Goal: Task Accomplishment & Management: Use online tool/utility

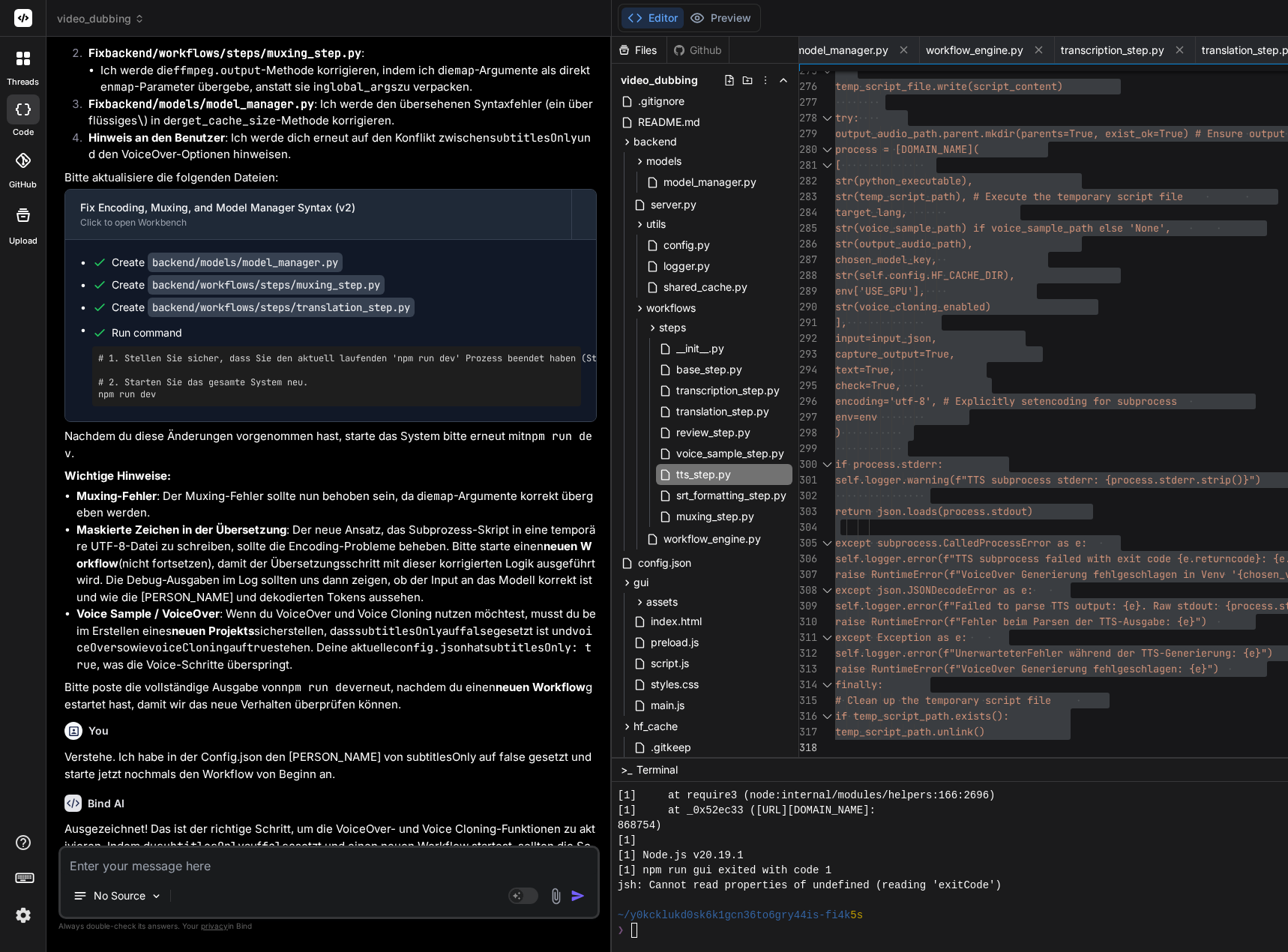
scroll to position [14991, 0]
click at [124, 867] on textarea at bounding box center [329, 861] width 537 height 27
click at [71, 860] on textarea at bounding box center [329, 861] width 537 height 27
type textarea "D"
type textarea "x"
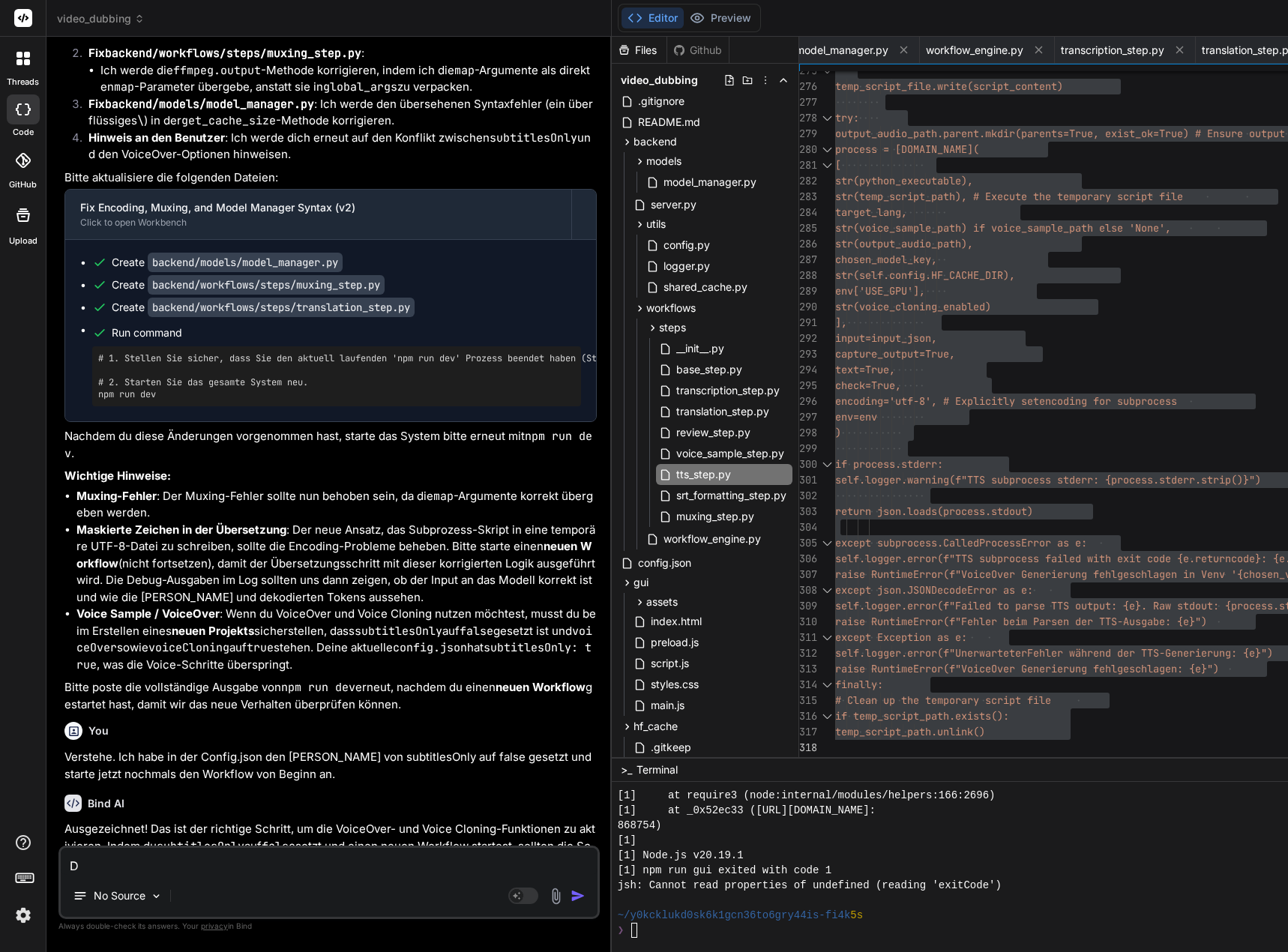
type textarea "Di"
type textarea "x"
type textarea "Die"
type textarea "x"
type textarea "Die"
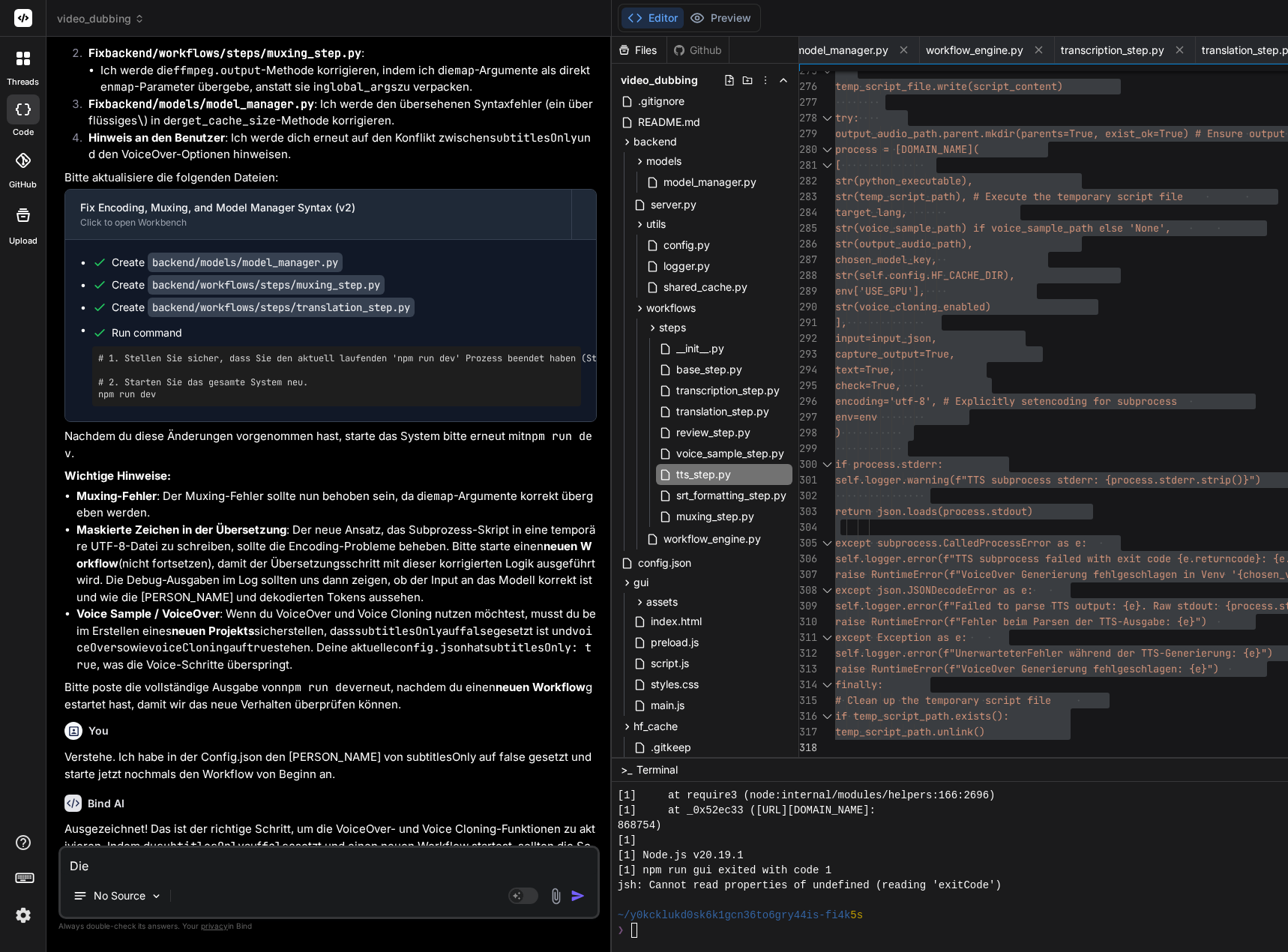
type textarea "x"
type textarea "Die"
type textarea "x"
type textarea "Di"
type textarea "x"
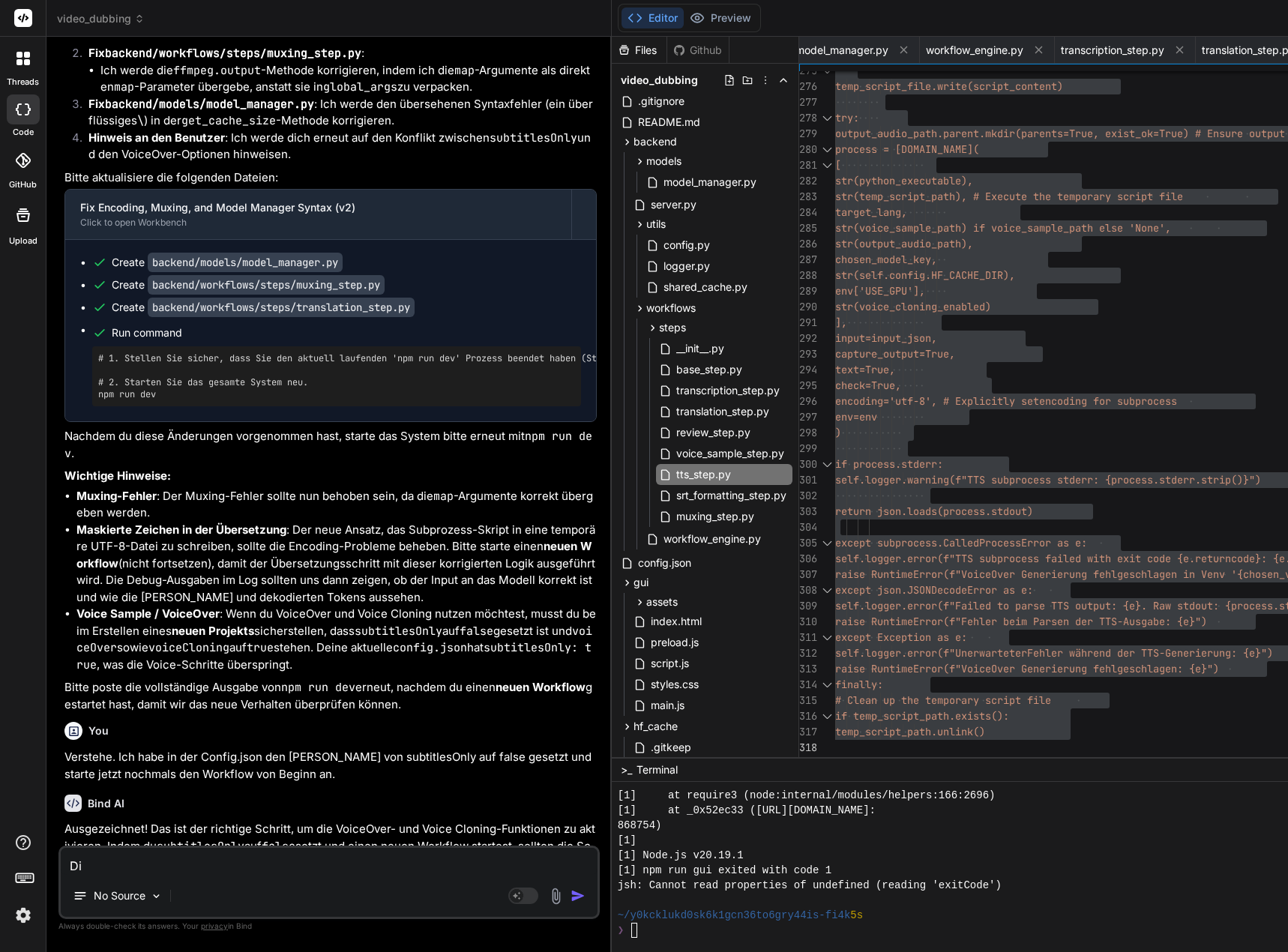
type textarea "D"
type textarea "x"
type textarea "D"
type textarea "x"
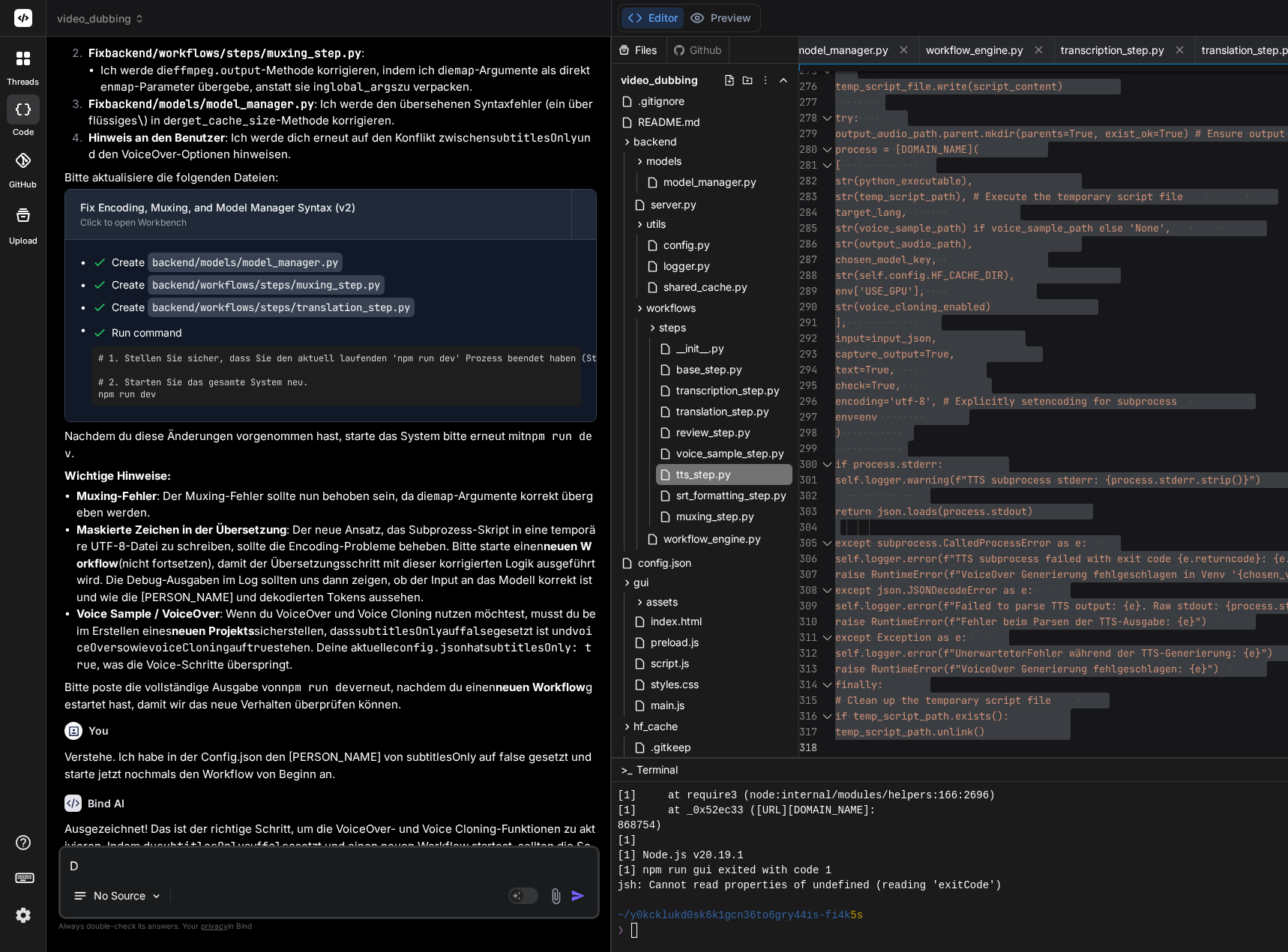
type textarea "Di"
type textarea "x"
type textarea "Die"
type textarea "x"
type textarea "Die"
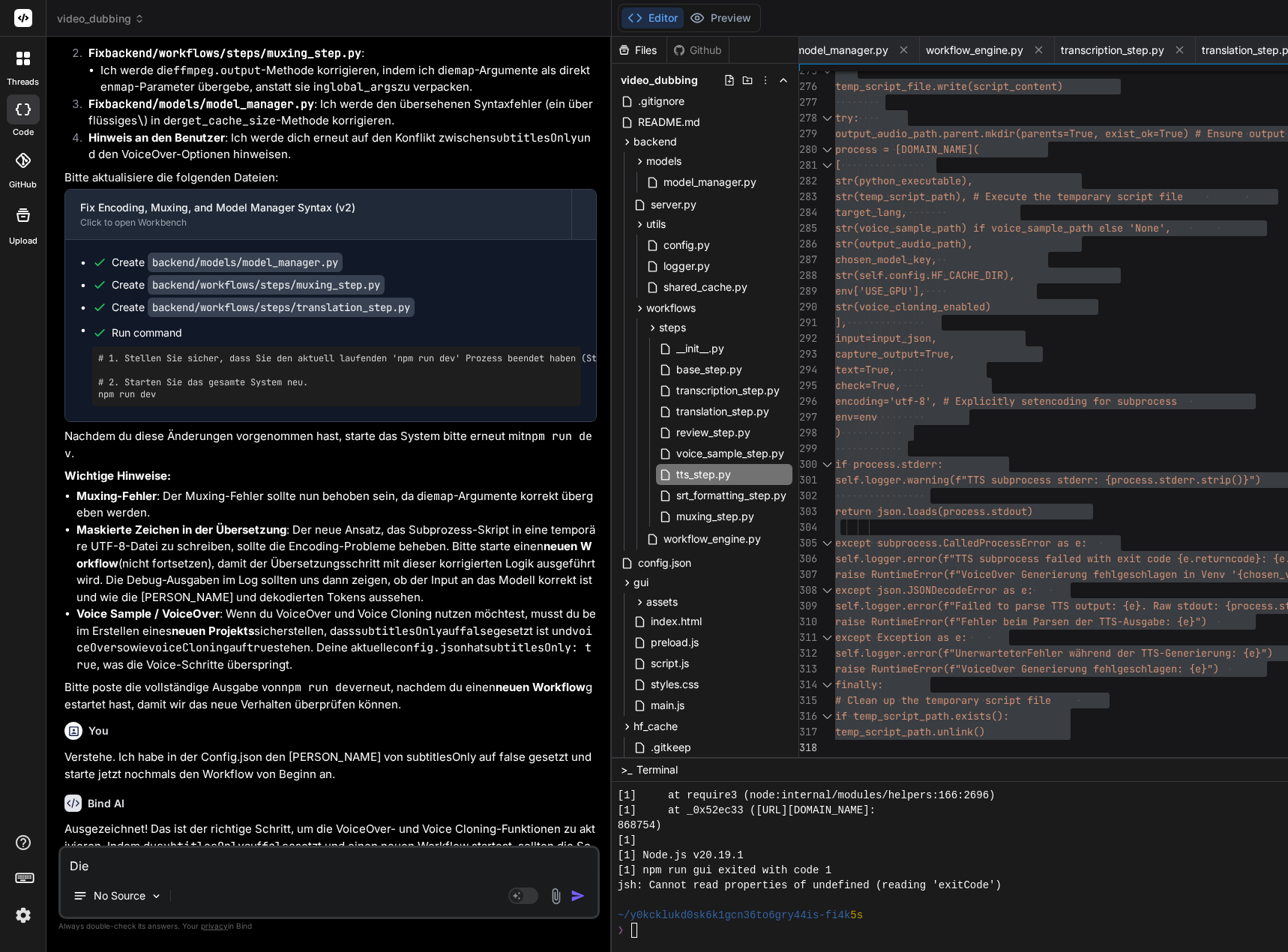
type textarea "x"
type textarea "Die ü"
type textarea "x"
type textarea "Die üb"
type textarea "x"
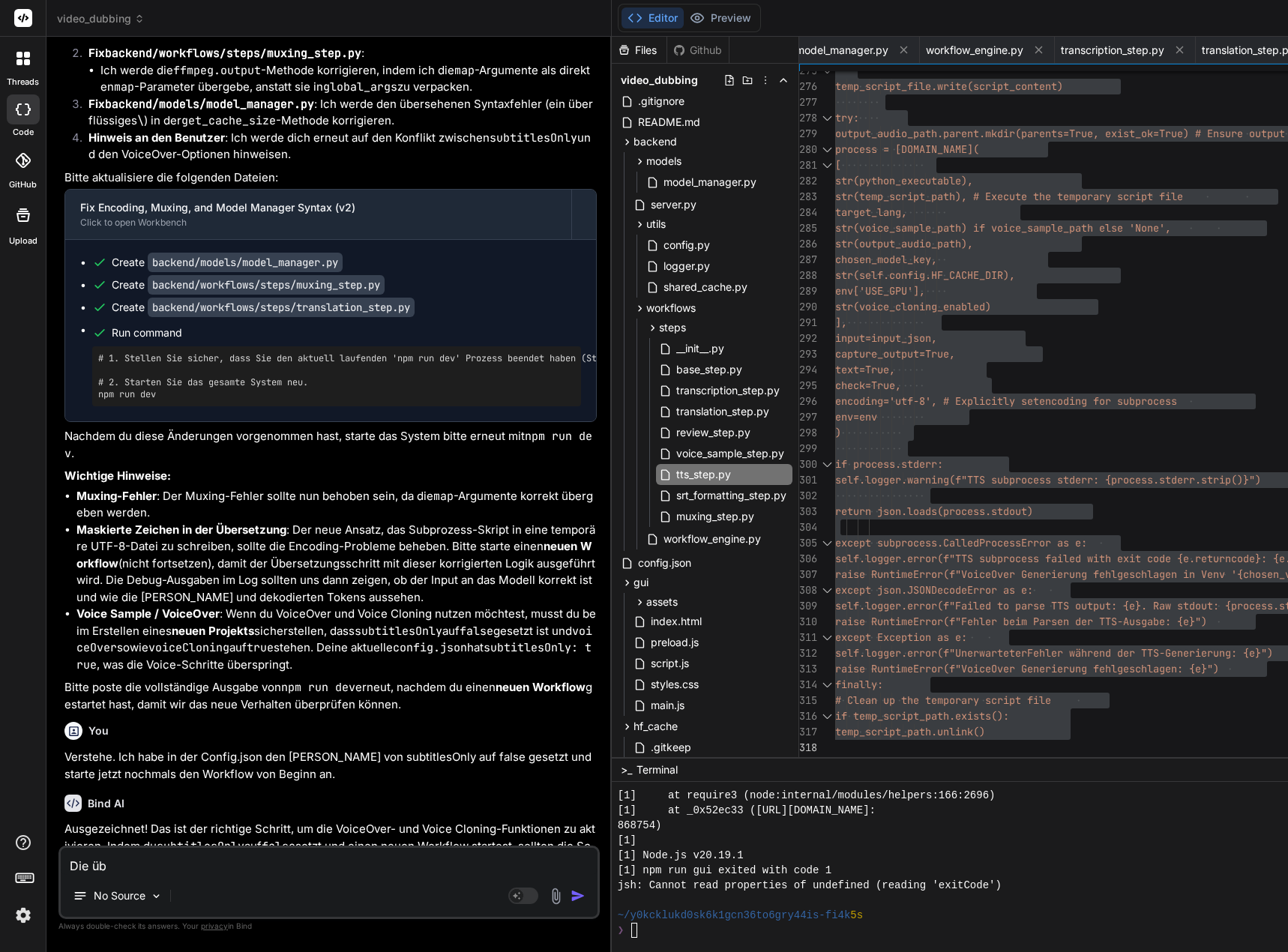
type textarea "Die übe"
type textarea "x"
type textarea "Die über"
type textarea "x"
type textarea "Die übers"
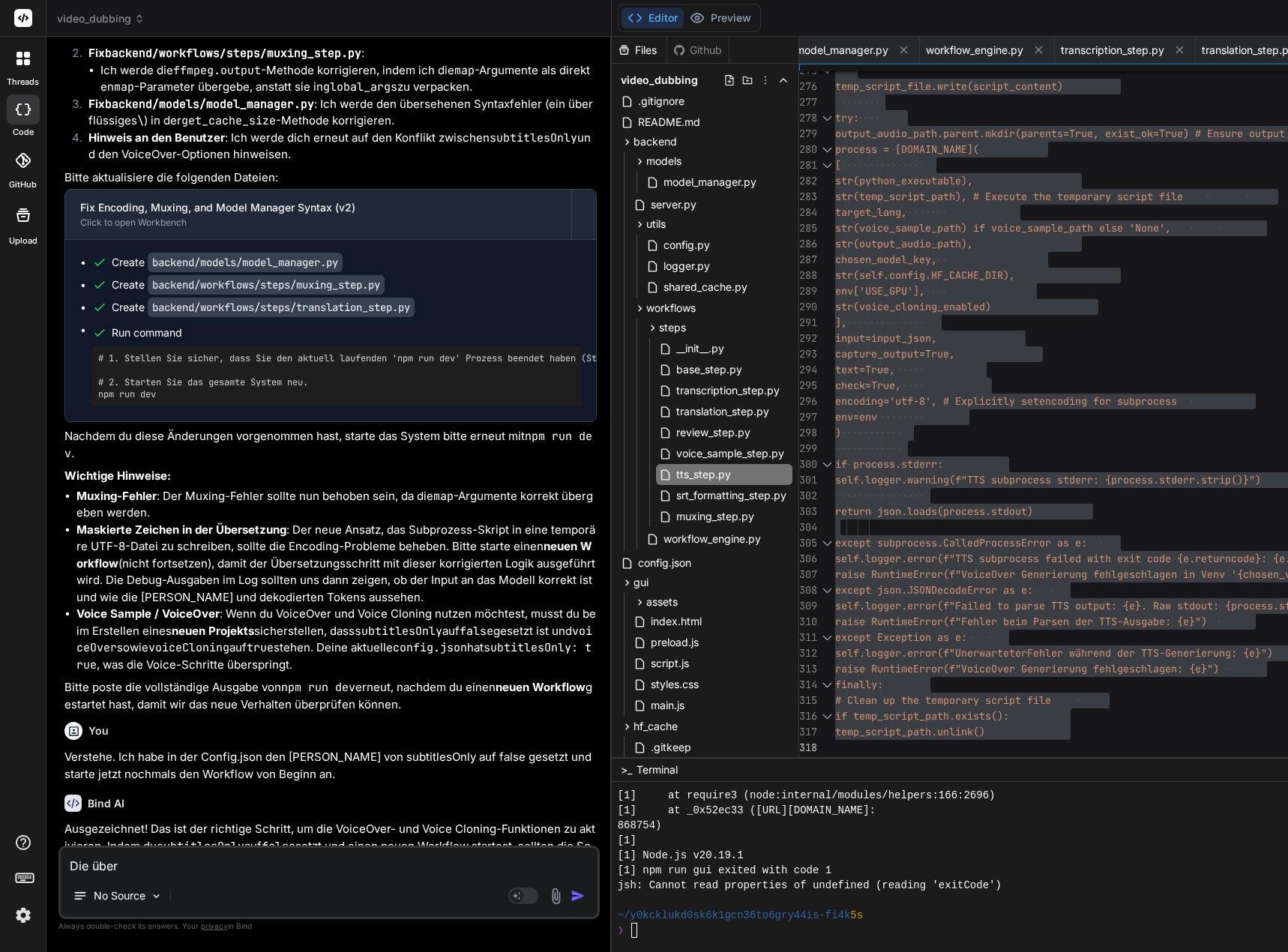
type textarea "x"
type textarea "Die überse"
type textarea "x"
type textarea "Die überset"
type textarea "x"
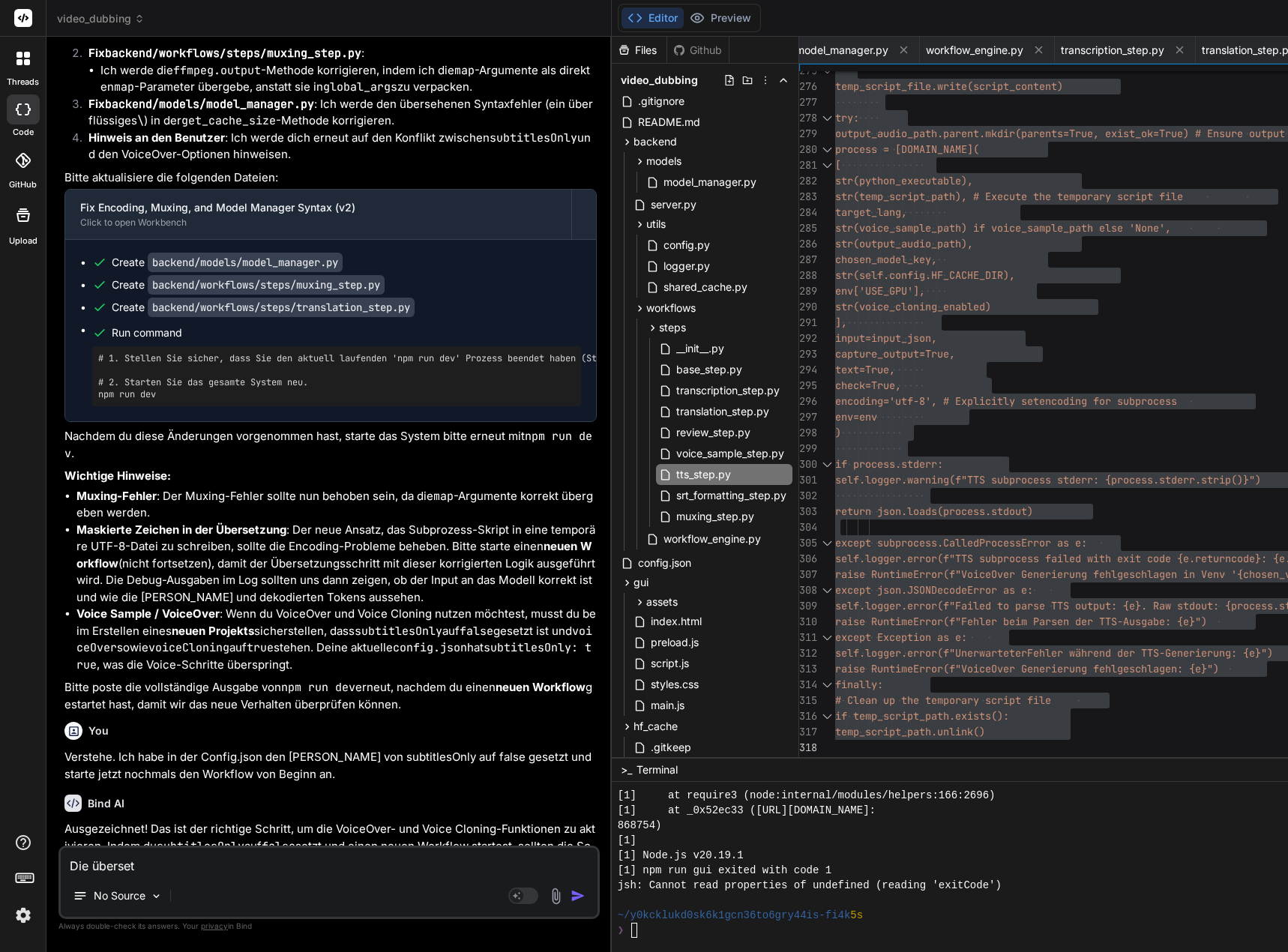
type textarea "Die übersetz"
type textarea "x"
type textarea "Die übersetzt"
type textarea "x"
type textarea "Die übersetzte"
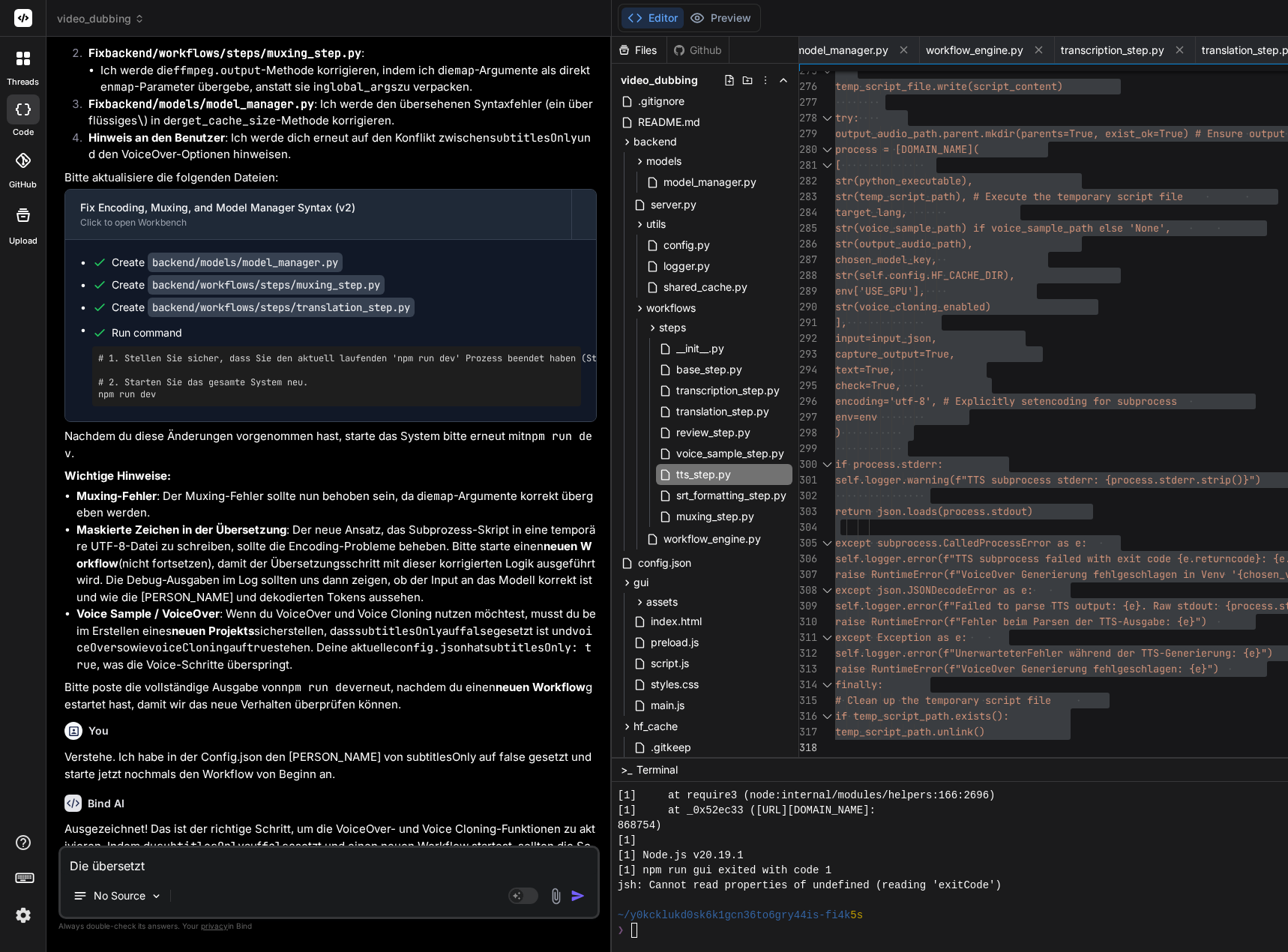
type textarea "x"
type textarea "Die übersetzte"
type textarea "x"
type textarea "Die übersetzte S"
type textarea "x"
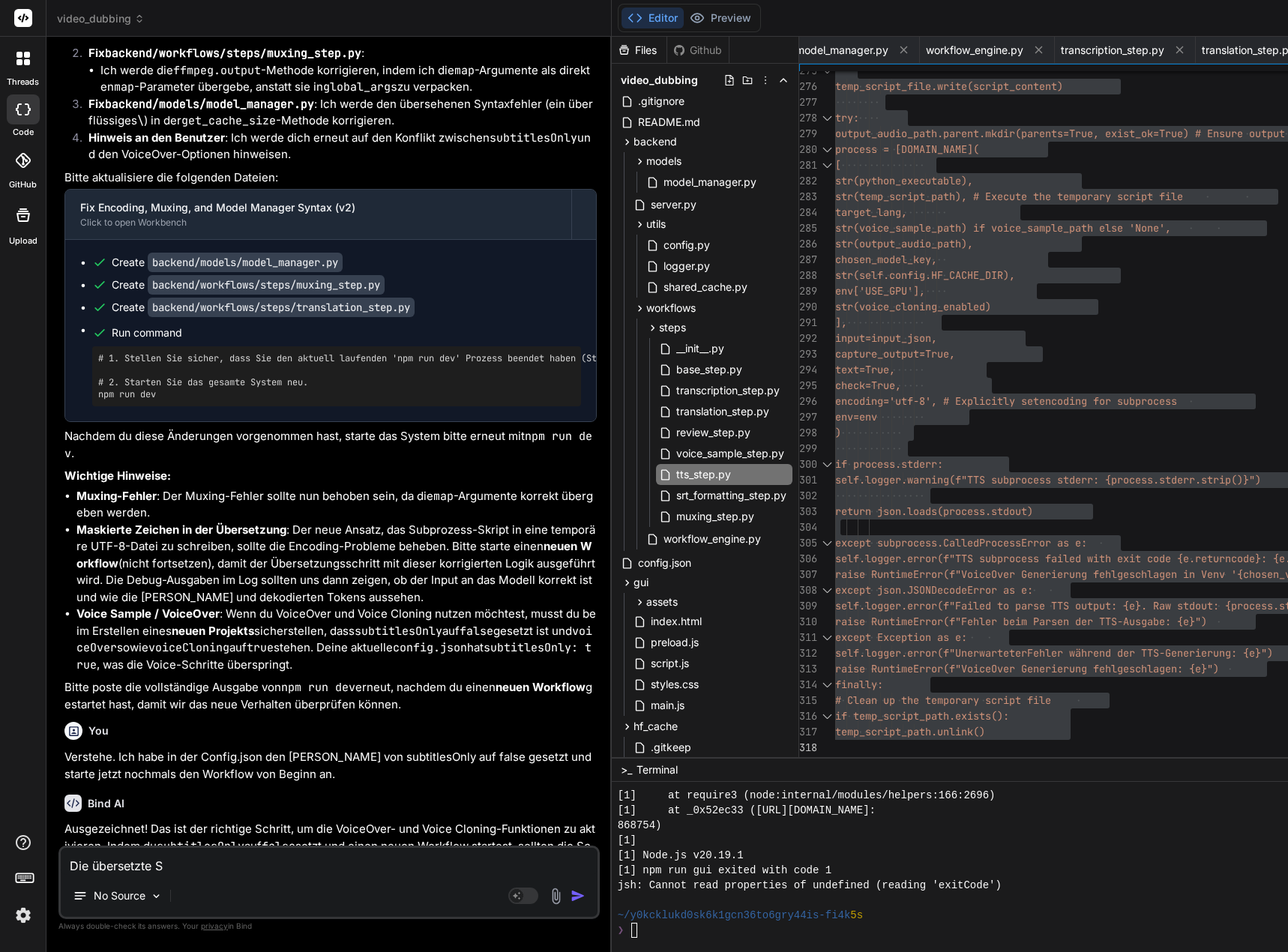
type textarea "Die übersetzte SR"
type textarea "x"
type textarea "Die übersetzte SRT"
type textarea "x"
type textarea "Die übersetzte SRT"
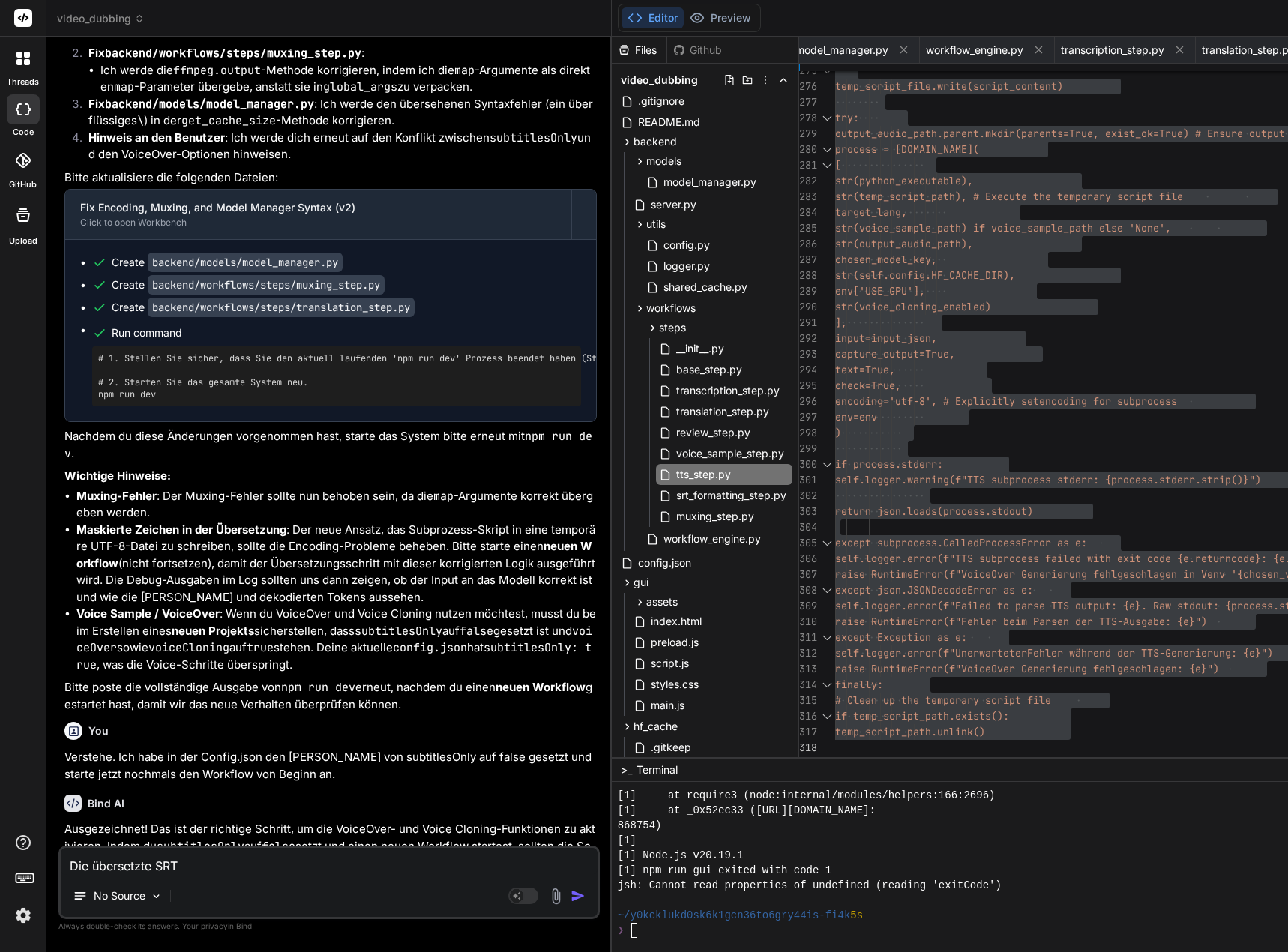
type textarea "x"
type textarea "Die übersetzte SRT i"
type textarea "x"
type textarea "Die übersetzte SRT is"
type textarea "x"
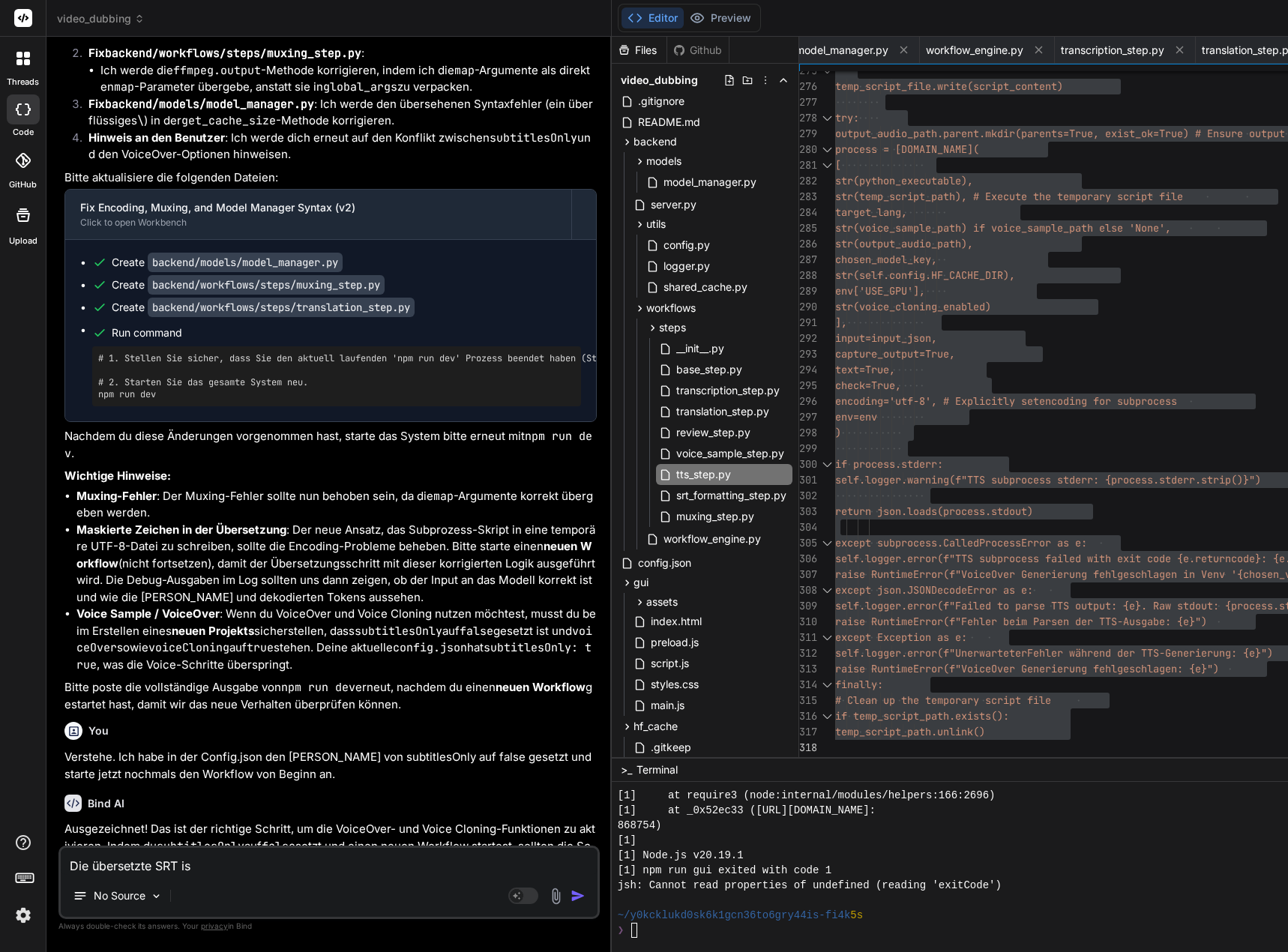
type textarea "Die übersetzte SRT ist"
type textarea "x"
type textarea "Die übersetzte SRT ist"
type textarea "x"
type textarea "Die übersetzte SRT ist i"
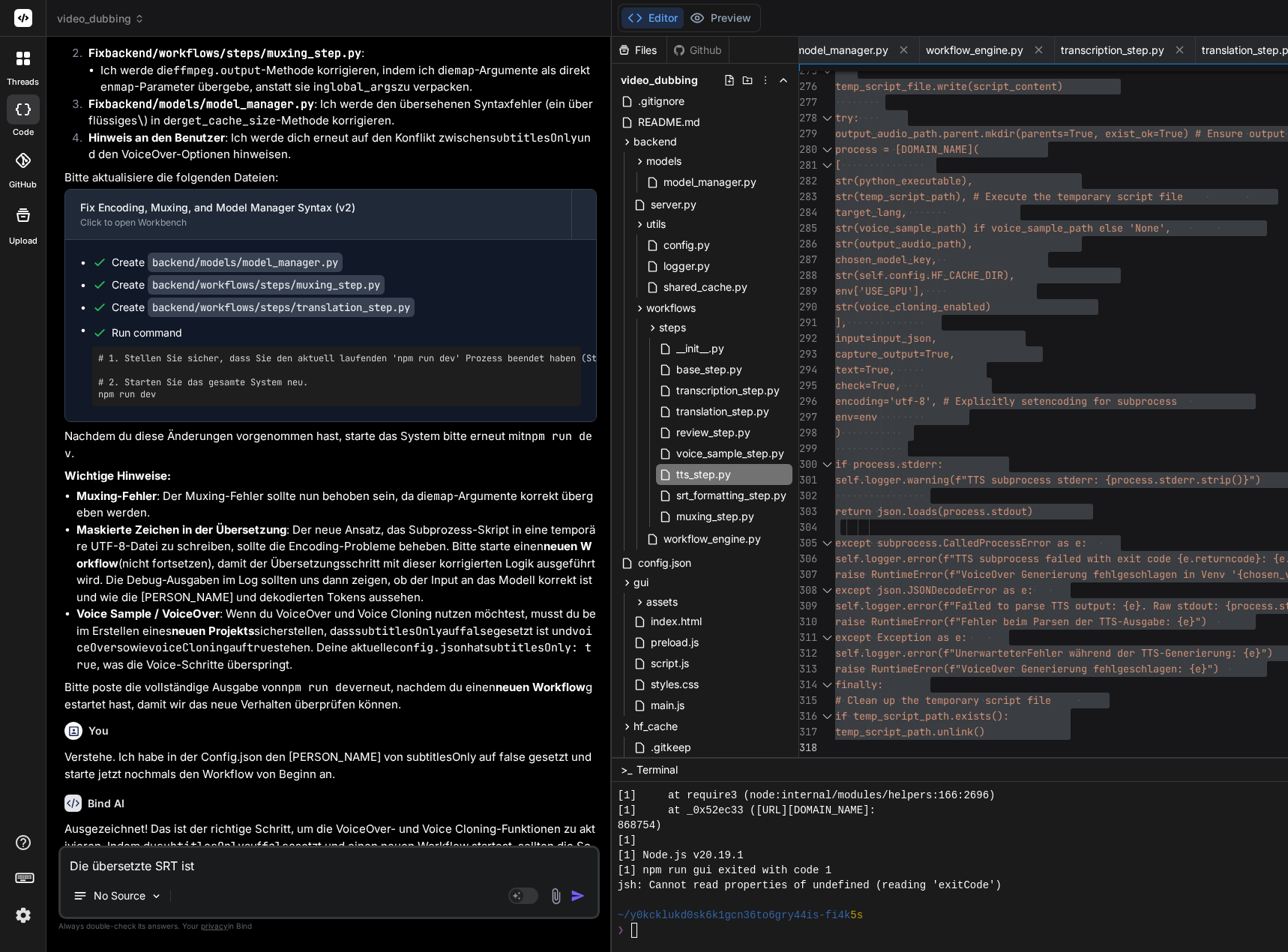
type textarea "x"
type textarea "Die übersetzte SRT ist im"
type textarea "x"
type textarea "Die übersetzte SRT ist imm"
type textarea "x"
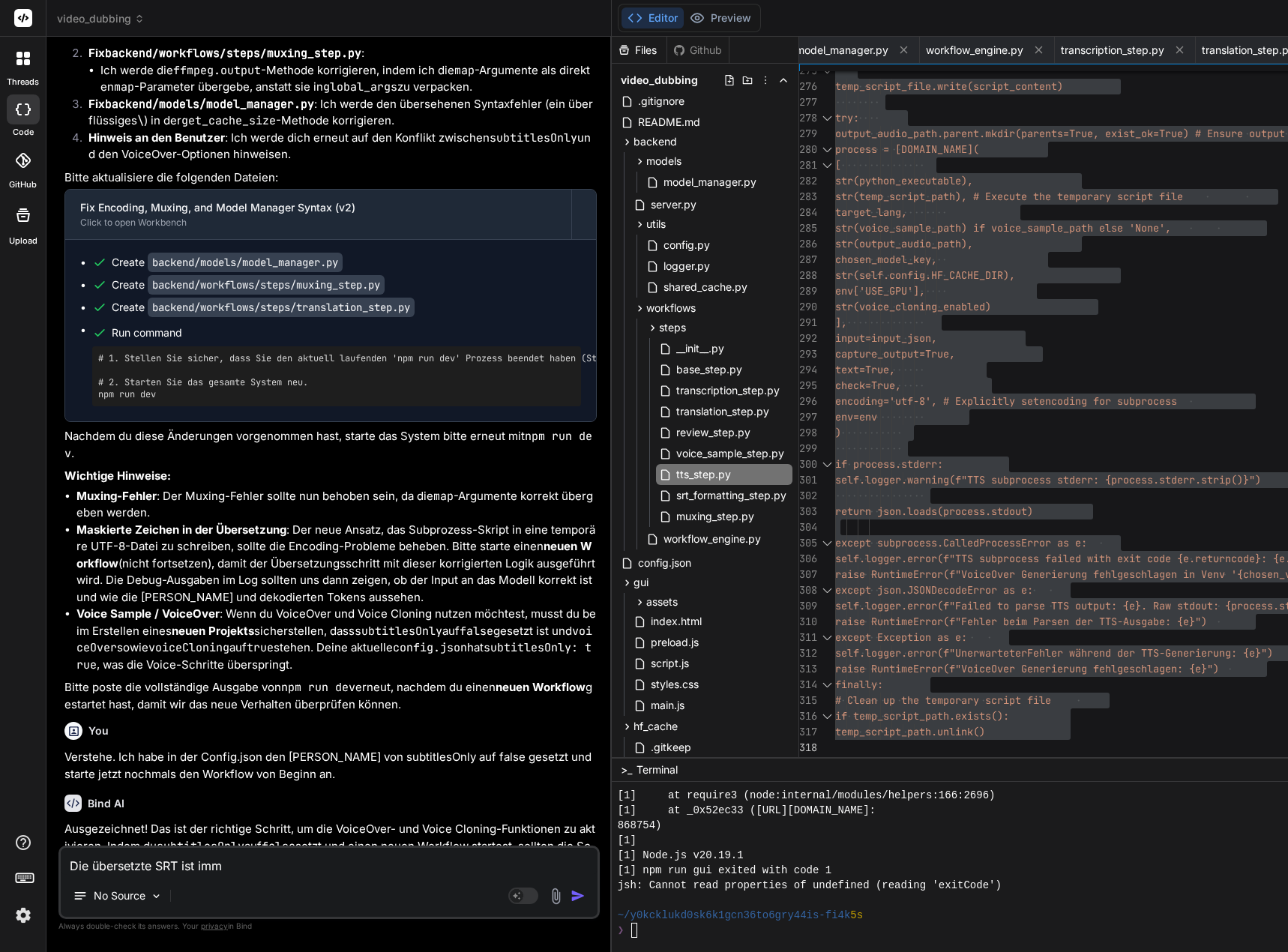
type textarea "Die übersetzte SRT ist imme"
type textarea "x"
type textarea "Die übersetzte SRT ist immer"
type textarea "x"
type textarea "Die übersetzte SRT ist immer"
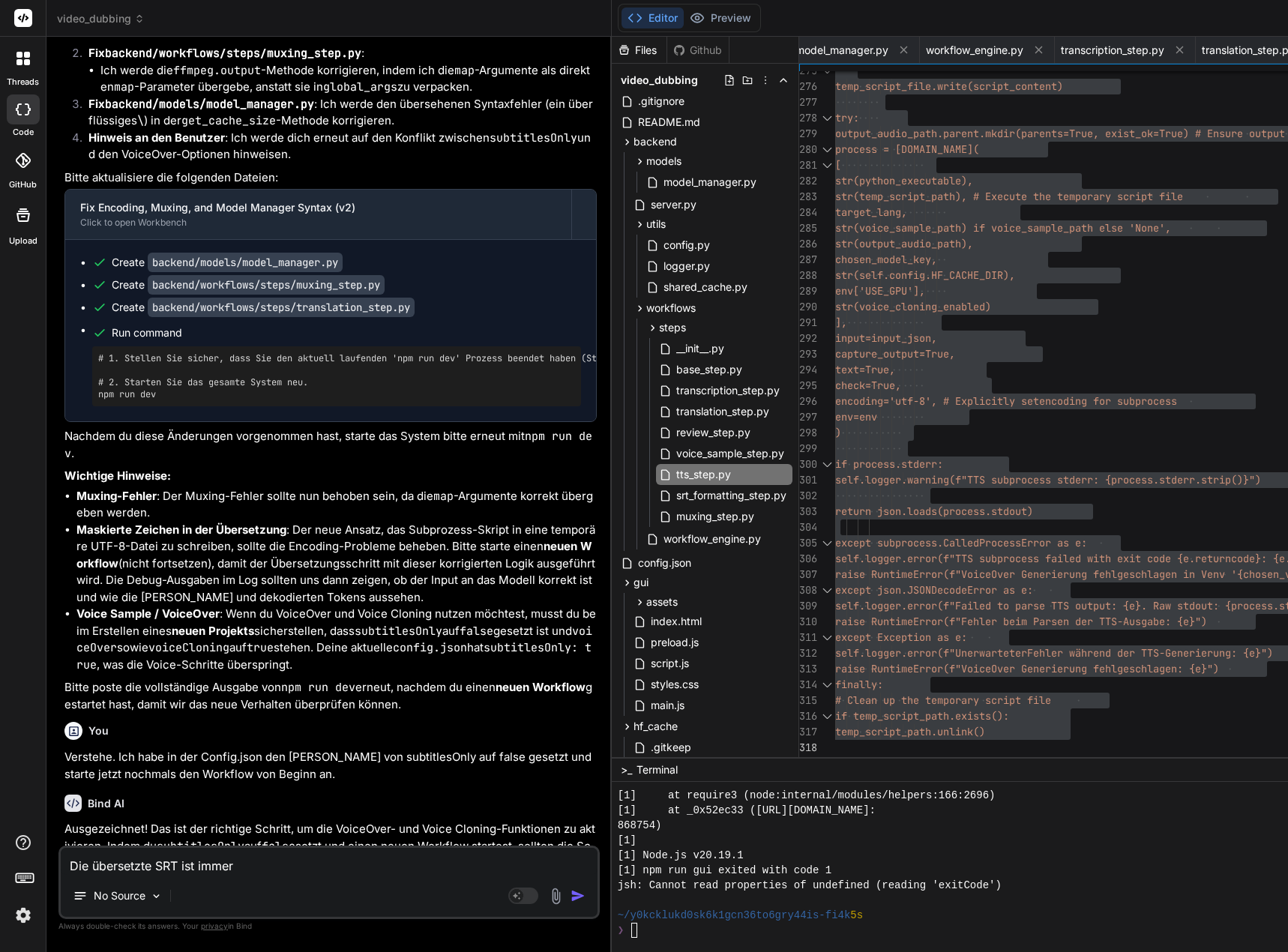
type textarea "x"
type textarea "Die übersetzte SRT ist immer n"
type textarea "x"
type textarea "Die übersetzte SRT ist immer no"
type textarea "x"
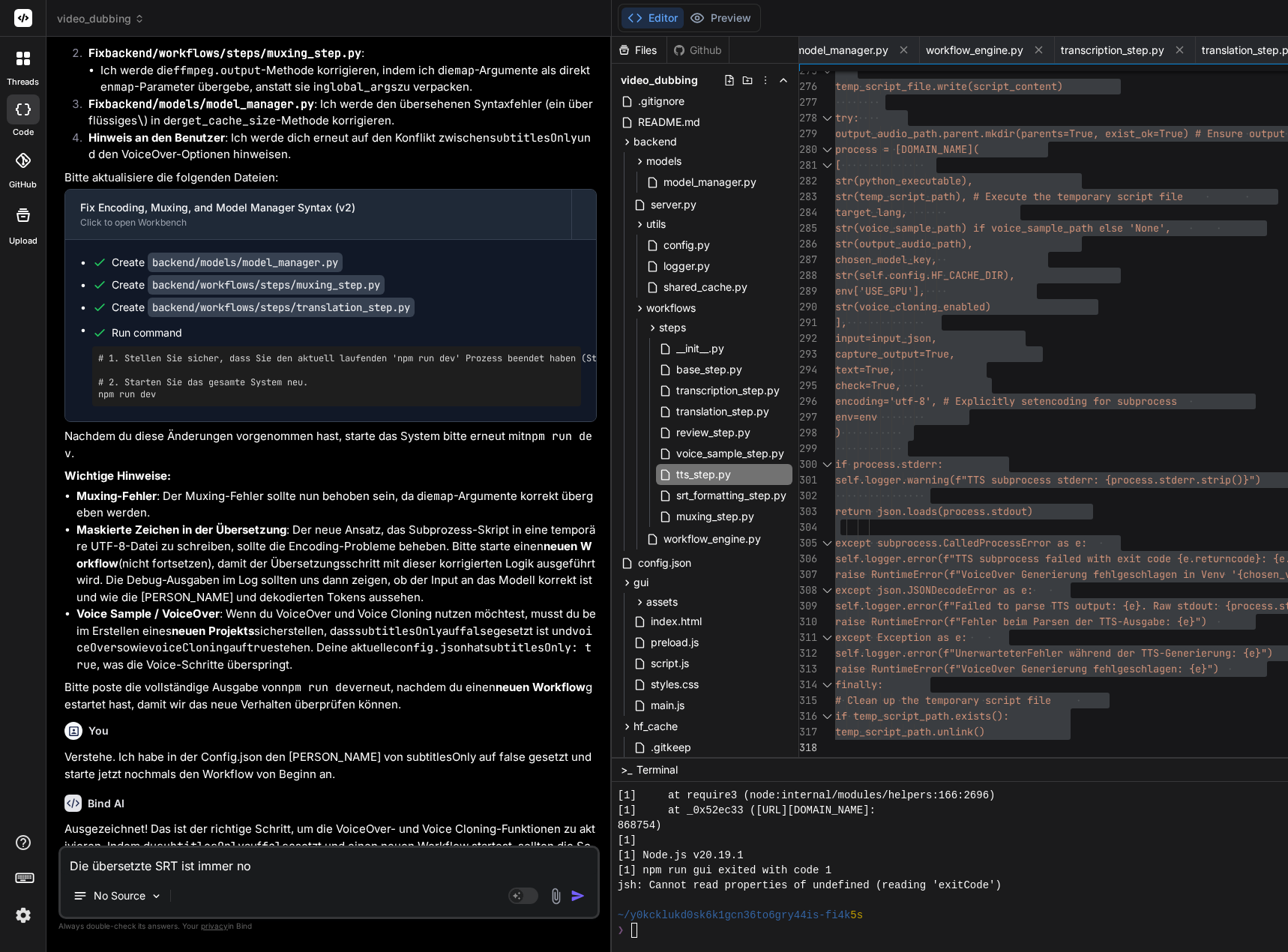
type textarea "Die übersetzte SRT ist immer noc"
type textarea "x"
type textarea "Die übersetzte SRT ist immer noch"
type textarea "x"
type textarea "Die übersetzte SRT ist immer noch"
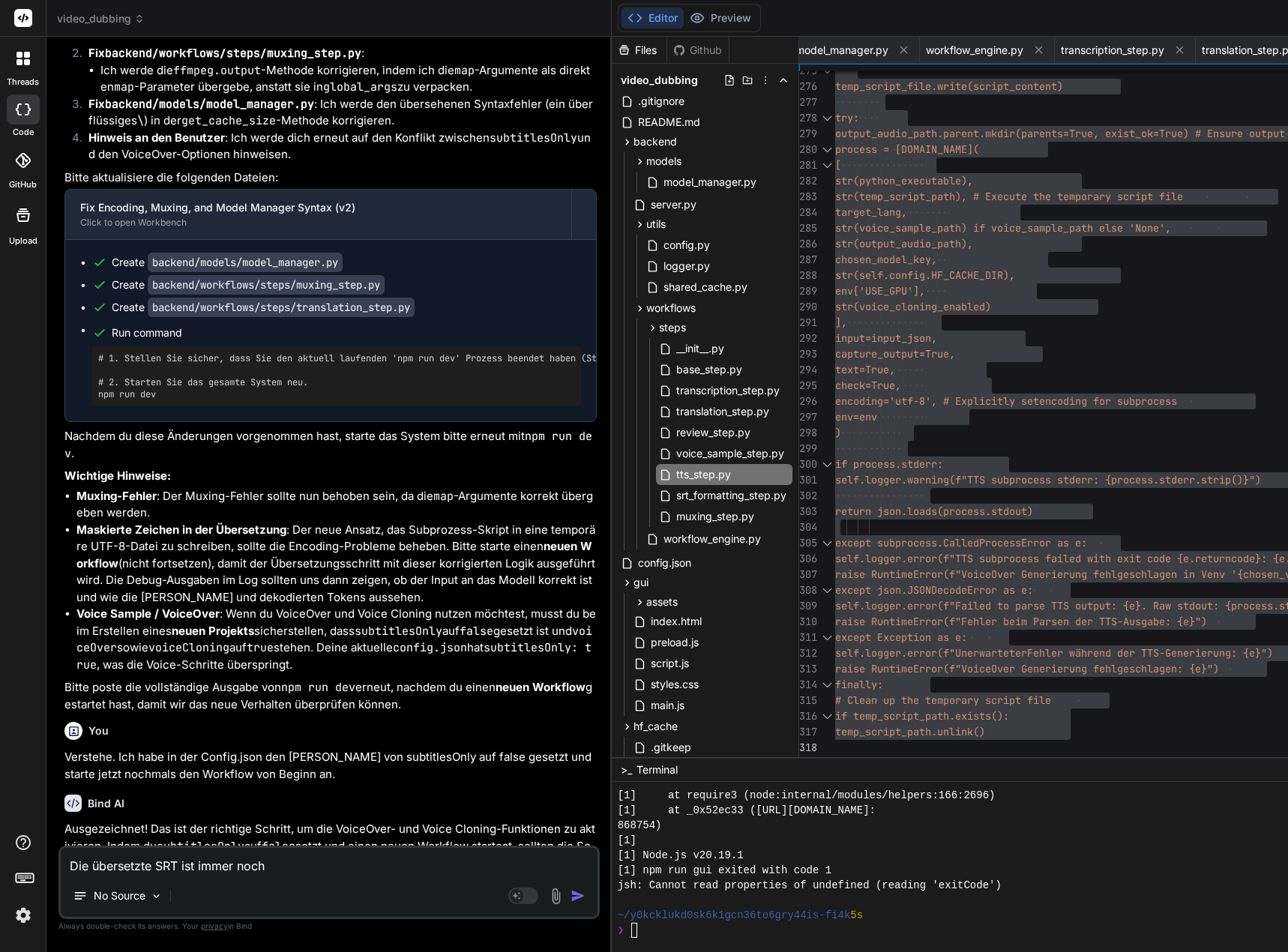
type textarea "x"
type textarea "Die übersetzte SRT ist immer noch f"
type textarea "x"
type textarea "Die übersetzte SRT ist immer noch fa"
type textarea "x"
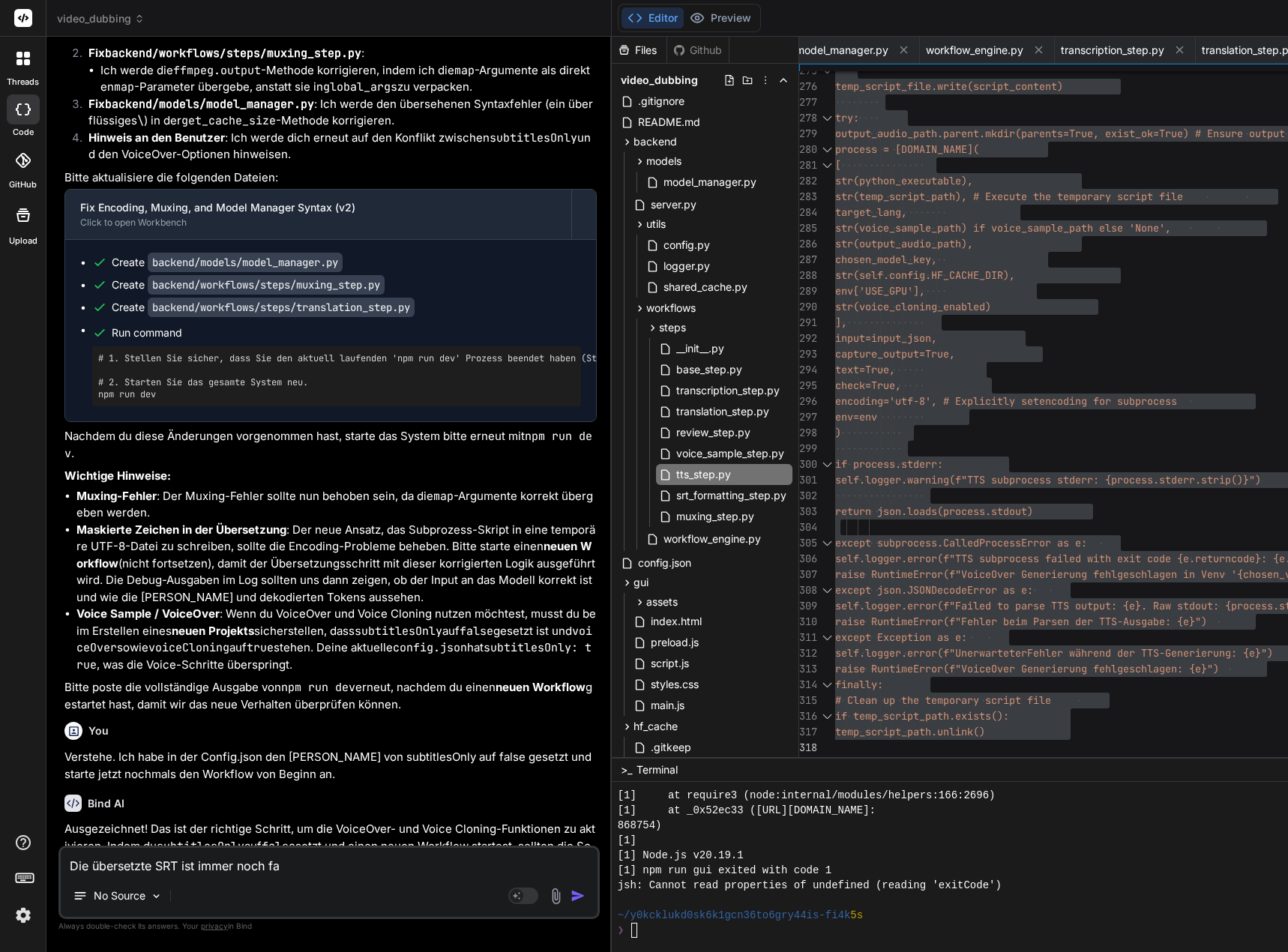
type textarea "Die übersetzte SRT ist immer noch fal"
type textarea "x"
type textarea "Die übersetzte SRT ist immer noch fals"
type textarea "x"
type textarea "Die übersetzte SRT ist immer noch falsc"
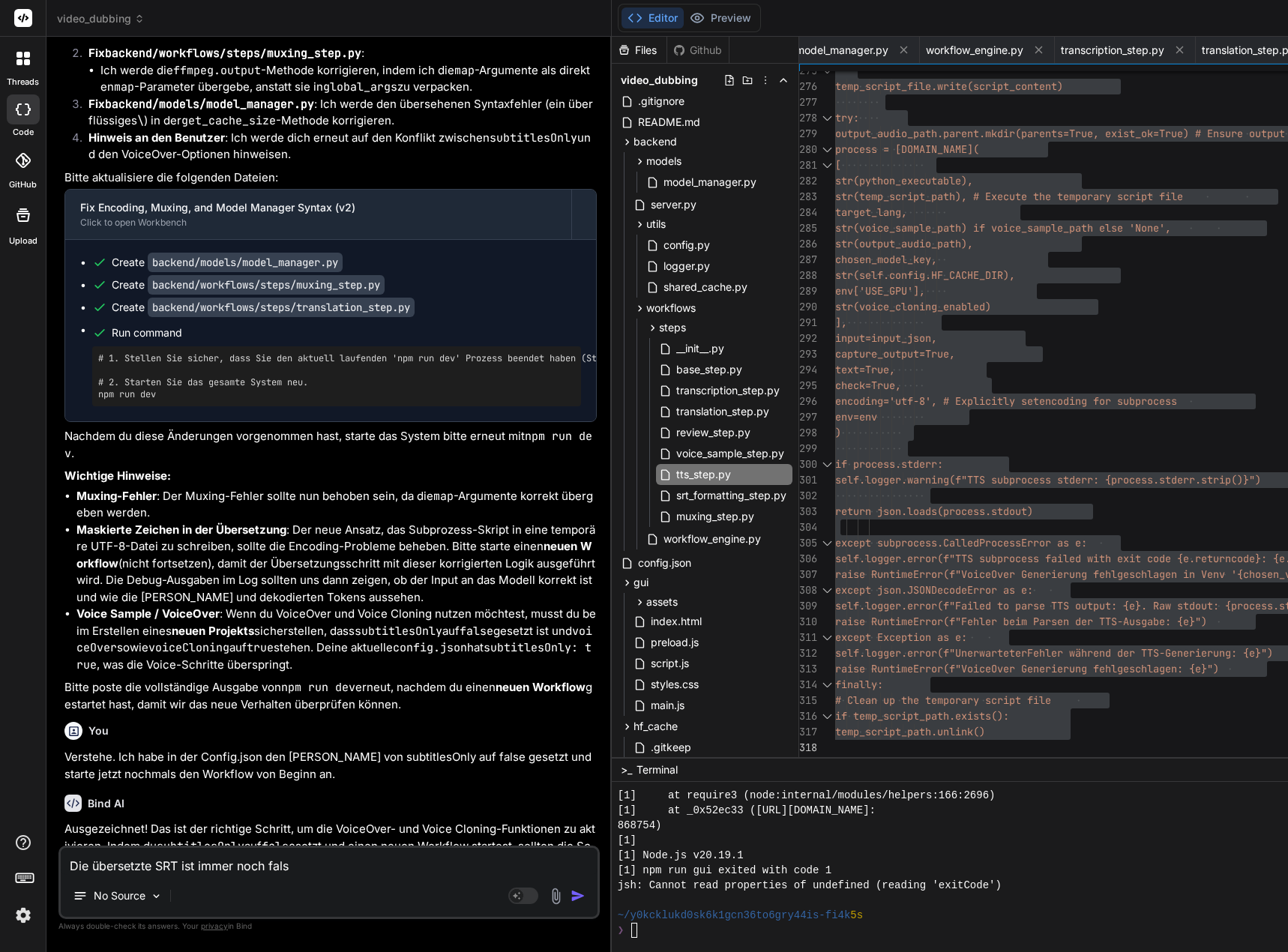
type textarea "x"
type textarea "Die übersetzte SRT ist immer noch falsch"
type textarea "x"
type textarea "Die übersetzte SRT ist immer noch falsch"
type textarea "x"
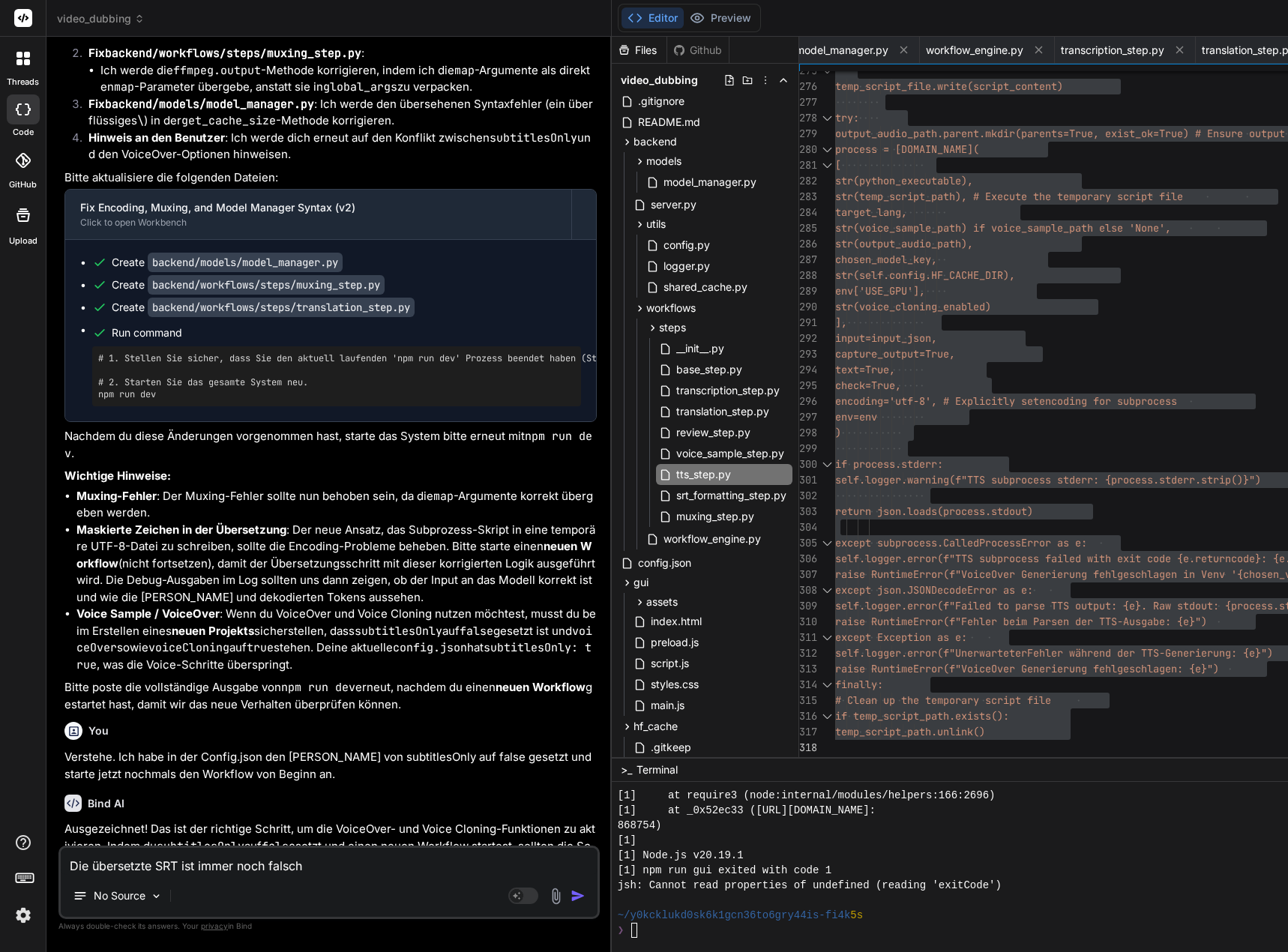
type textarea "Die übersetzte SRT ist immer noch falsch b"
type textarea "x"
type textarea "Die übersetzte SRT ist immer noch falsch bz"
type textarea "x"
type textarea "Die übersetzte SRT ist immer noch falsch bzw"
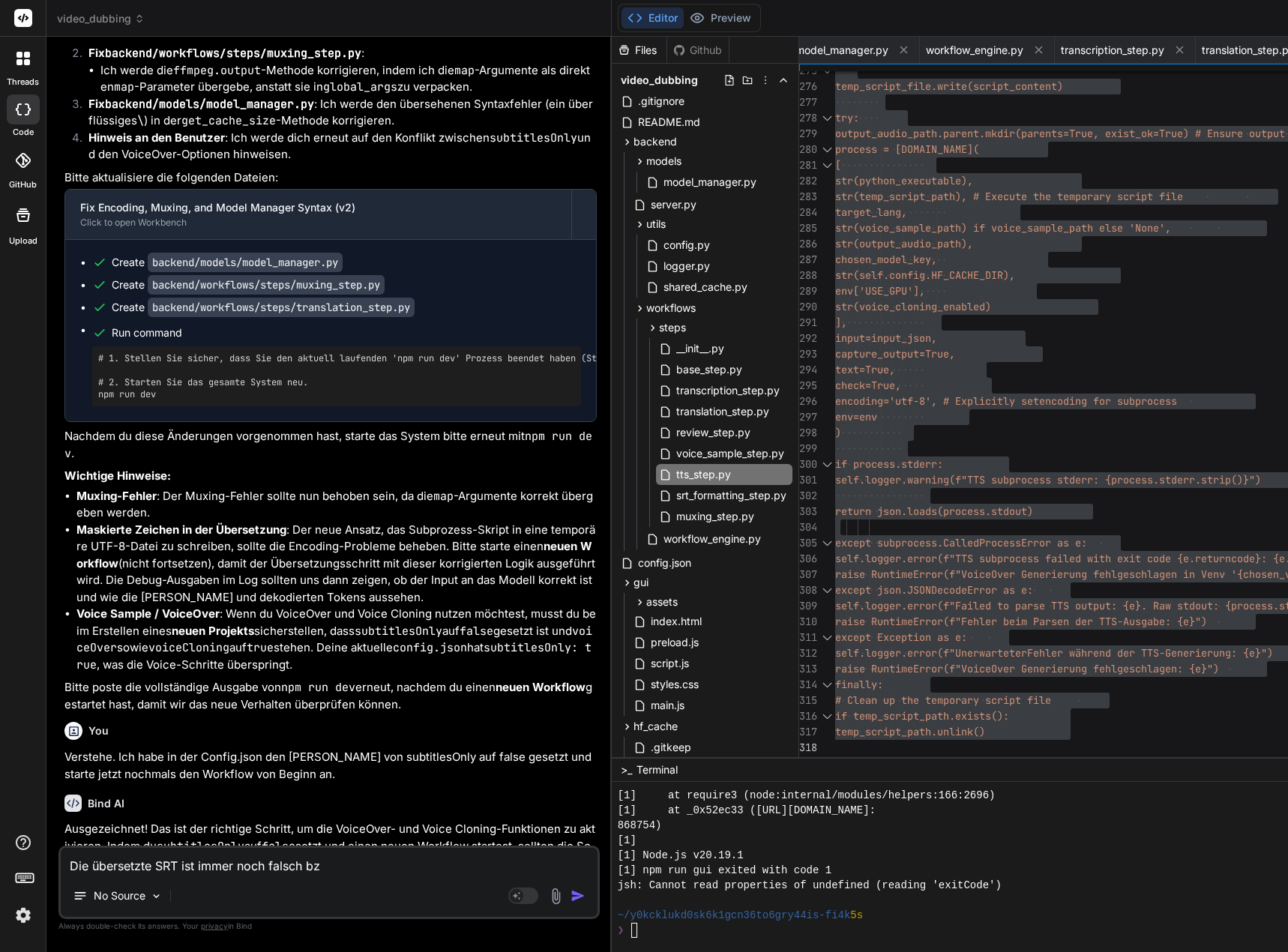
type textarea "x"
type textarea "Die übersetzte SRT ist immer noch falsch bzw."
type textarea "x"
type textarea "Die übersetzte SRT ist immer noch falsch bzw."
type textarea "x"
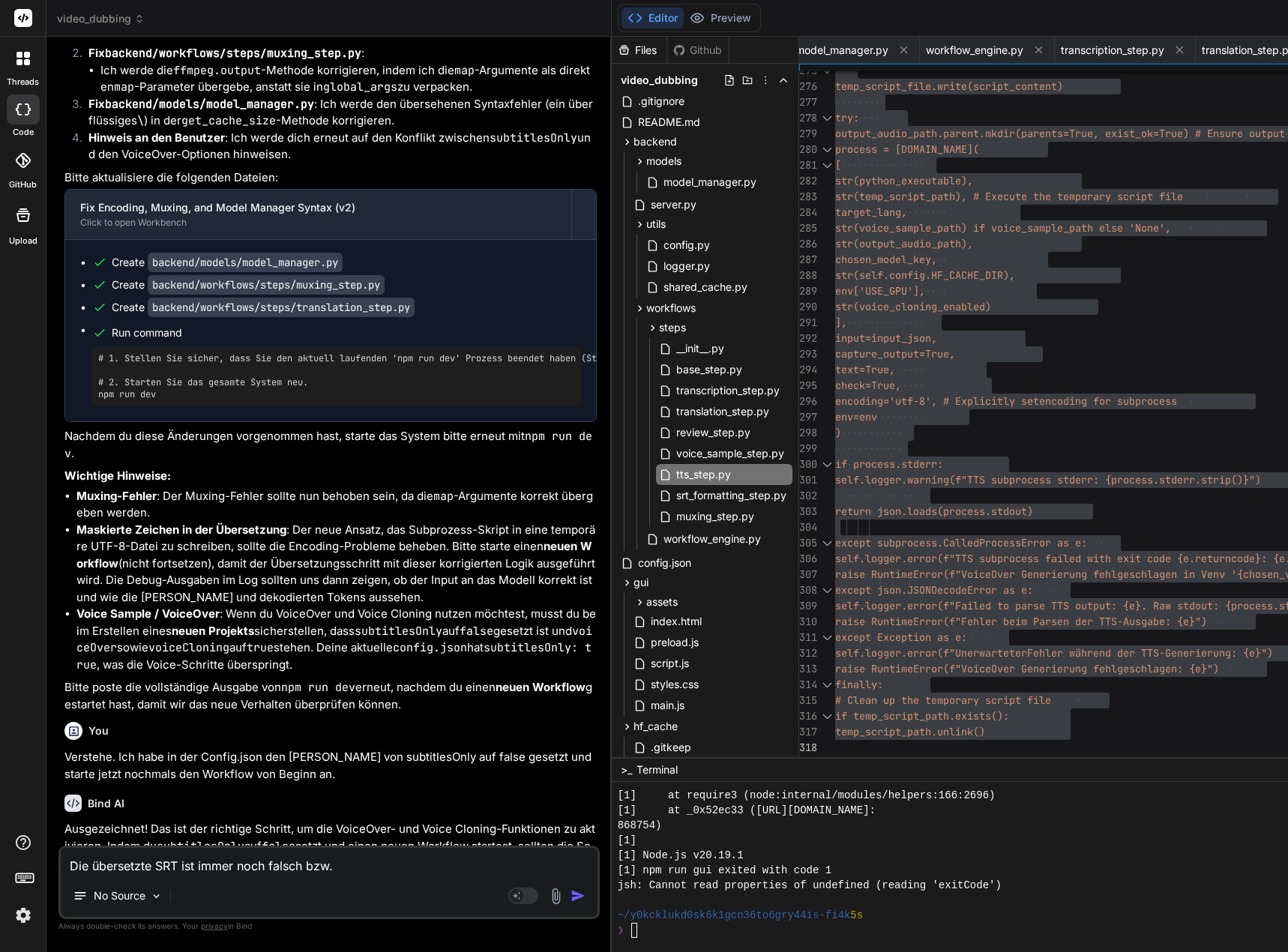
type textarea "Die übersetzte SRT ist immer noch falsch bzw. h"
type textarea "x"
type textarea "Die übersetzte SRT ist immer noch falsch bzw. ha"
type textarea "x"
type textarea "Die übersetzte SRT ist immer noch falsch bzw. hat"
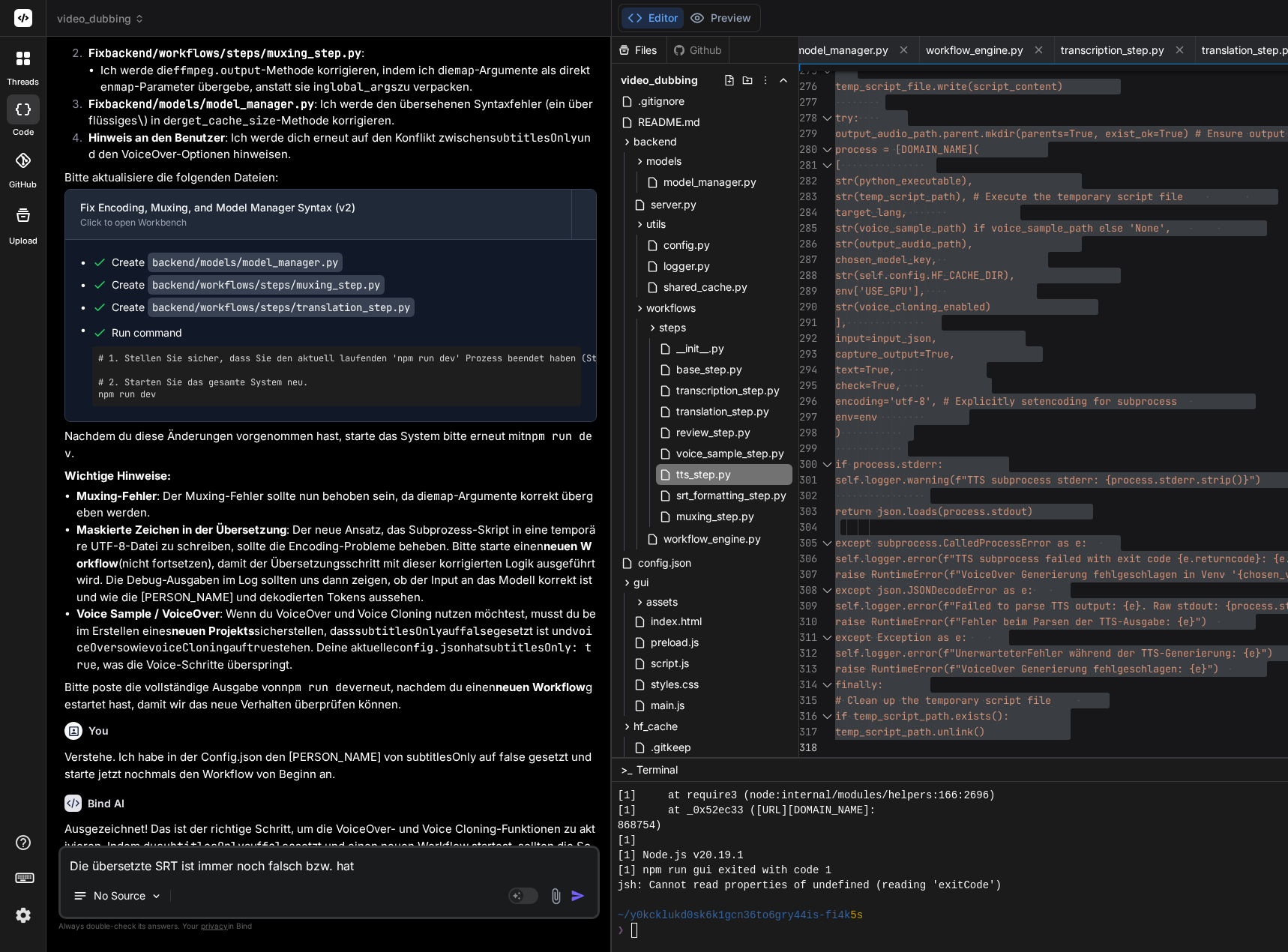
type textarea "x"
type textarea "Die übersetzte SRT ist immer noch falsch bzw. hat"
type textarea "x"
type textarea "Die übersetzte SRT ist immer noch falsch bzw. hat u"
type textarea "x"
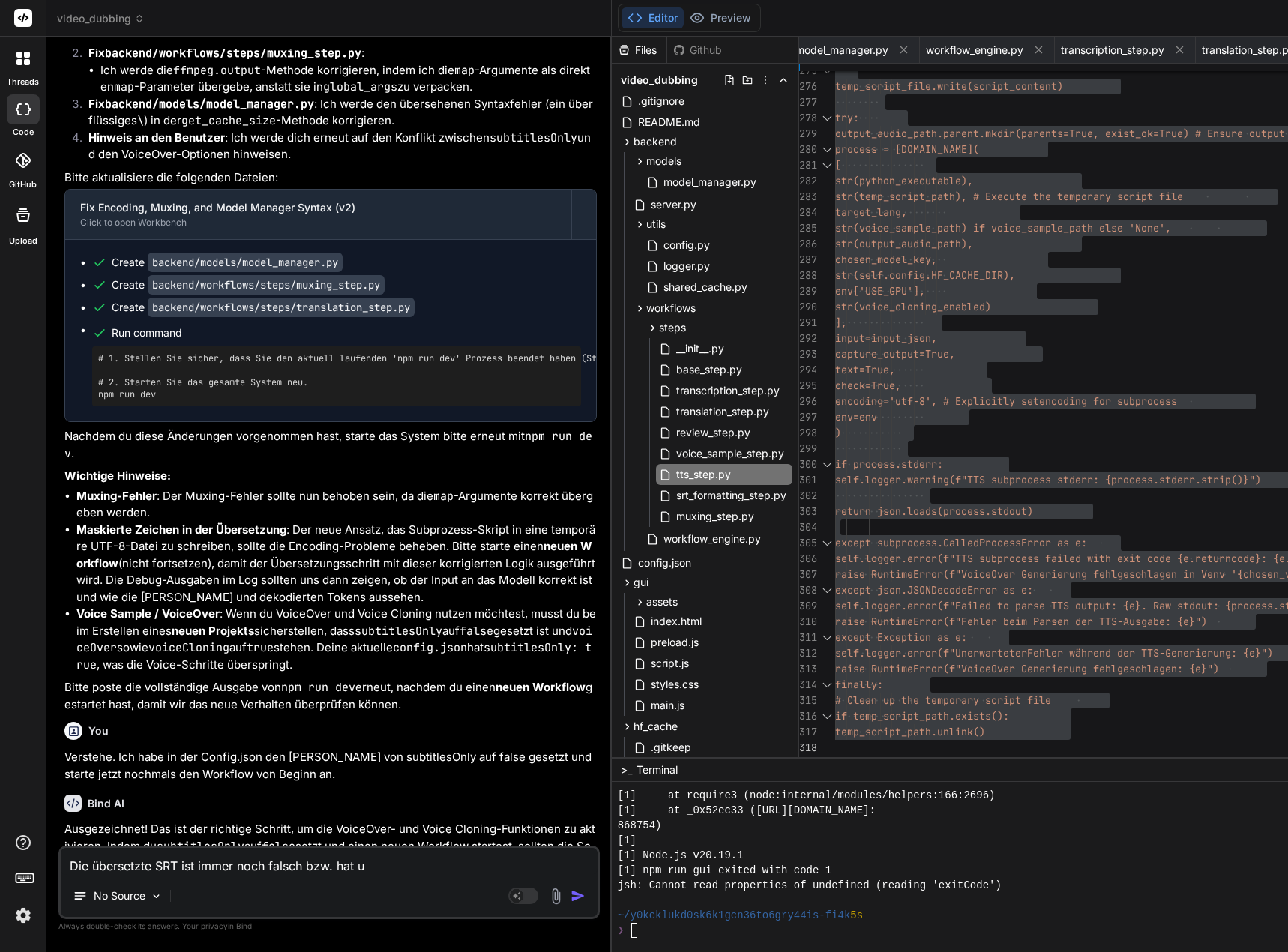
type textarea "Die übersetzte SRT ist immer noch falsch bzw. hat un"
type textarea "x"
type textarea "Die übersetzte SRT ist immer noch falsch bzw. hat ung"
type textarea "x"
type textarea "Die übersetzte SRT ist immer noch falsch bzw. hat ungü"
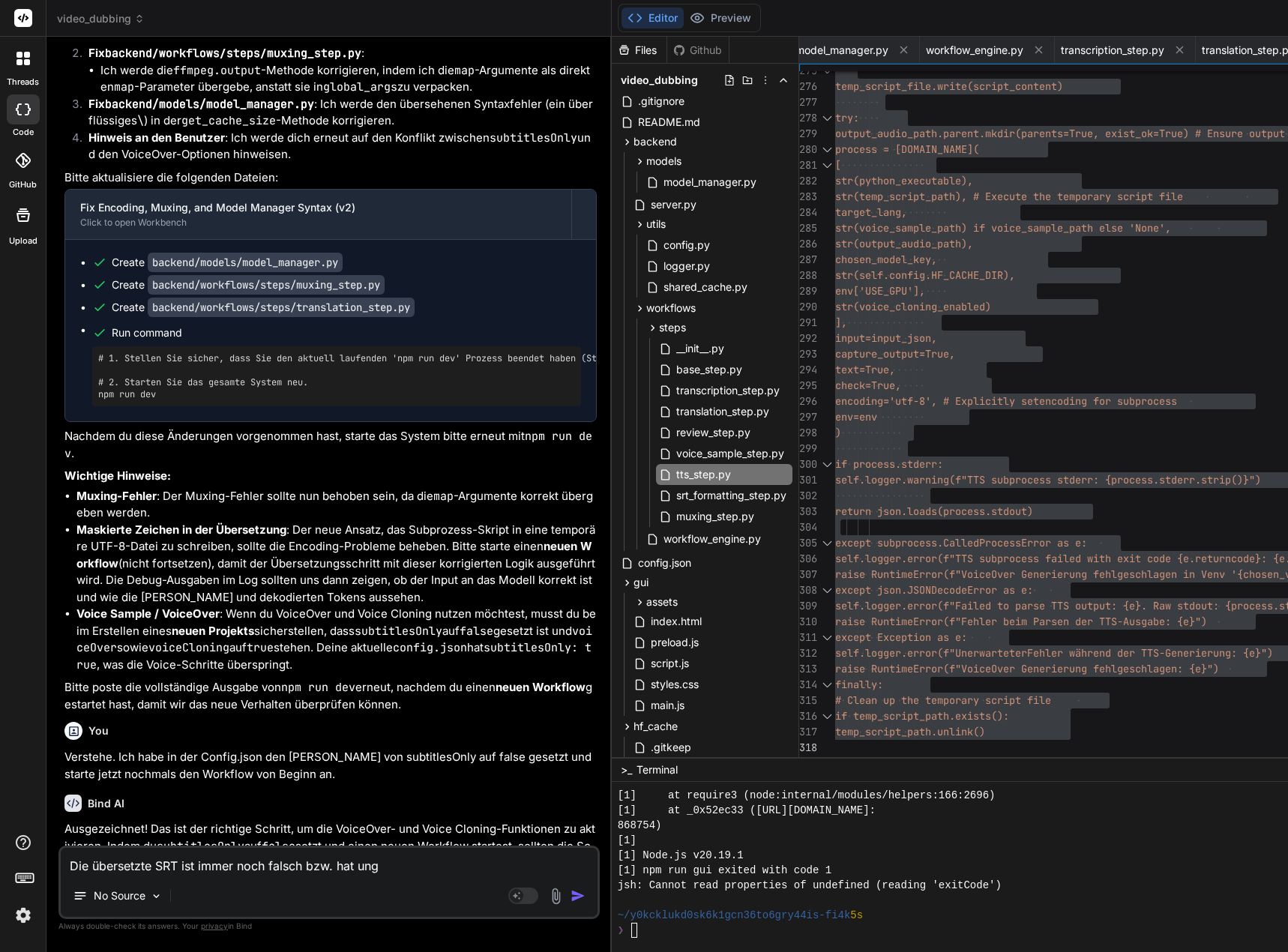
type textarea "x"
type textarea "Die übersetzte SRT ist immer noch falsch bzw. hat ungül"
type textarea "x"
type textarea "Die übersetzte SRT ist immer noch falsch bzw. hat ungült"
type textarea "x"
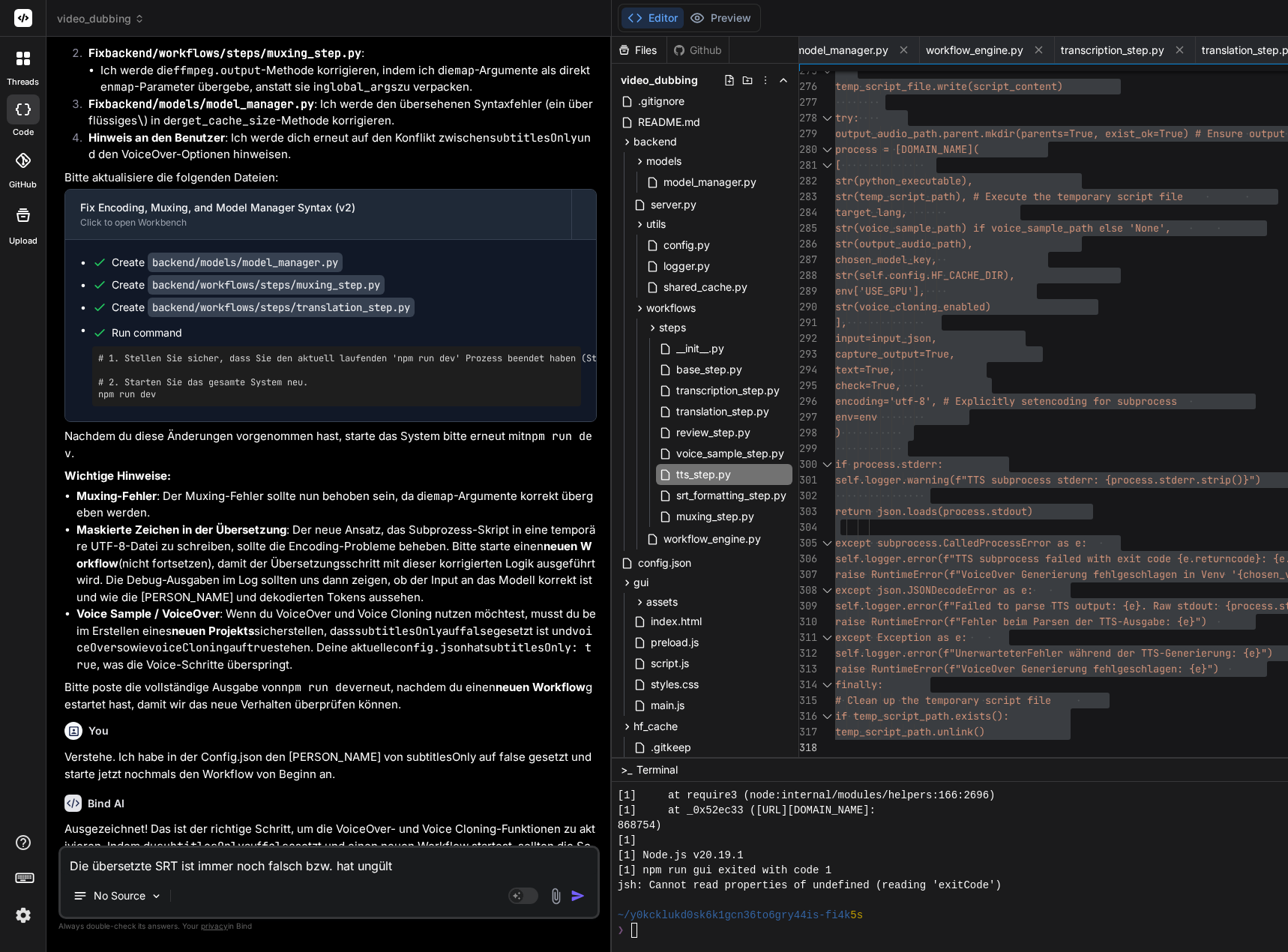
type textarea "Die übersetzte SRT ist immer noch falsch bzw. hat ungülti"
type textarea "x"
type textarea "Die übersetzte SRT ist immer noch falsch bzw. hat ungültig"
type textarea "x"
type textarea "Die übersetzte SRT ist immer noch falsch bzw. hat ungültige"
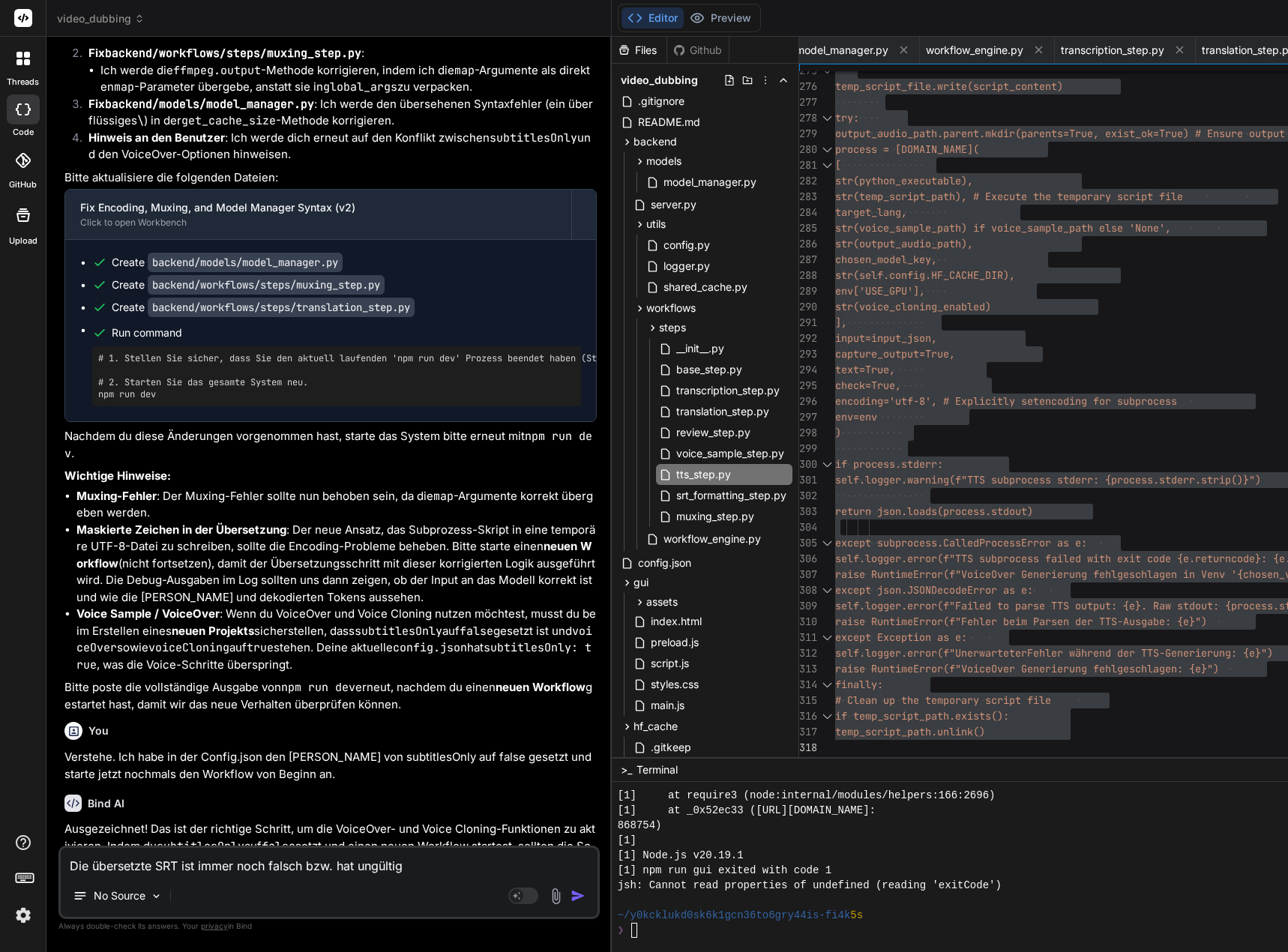
type textarea "x"
type textarea "Die übersetzte SRT ist immer noch falsch bzw. hat ungültige"
type textarea "x"
type textarea "Die übersetzte SRT ist immer noch falsch bzw. hat ungültige Z"
type textarea "x"
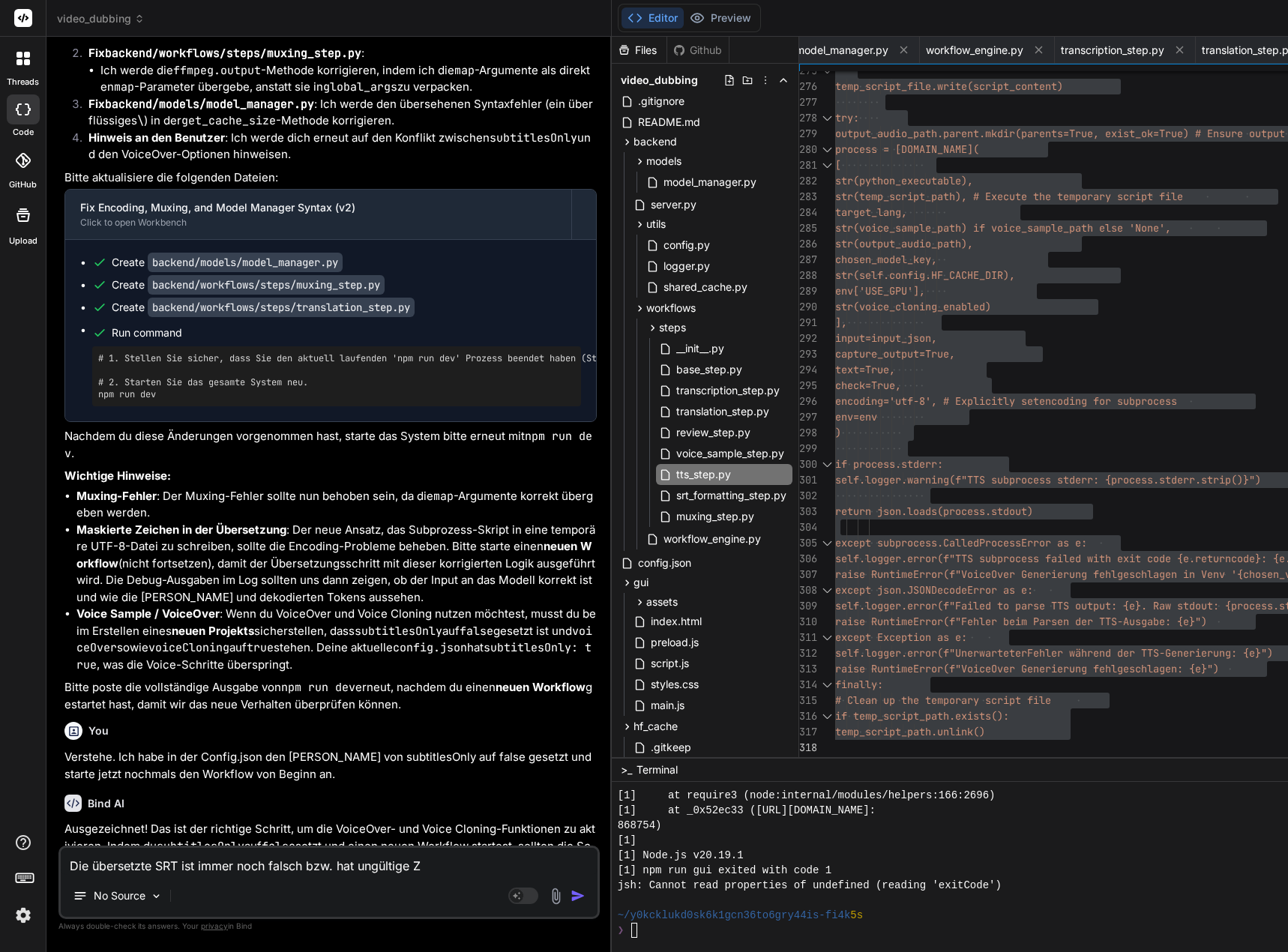
type textarea "Die übersetzte SRT ist immer noch falsch bzw. hat ungültige Ze"
type textarea "x"
type textarea "Die übersetzte SRT ist immer noch falsch bzw. hat ungültige Zei"
type textarea "x"
type textarea "Die übersetzte SRT ist immer noch falsch bzw. hat ungültige Zeic"
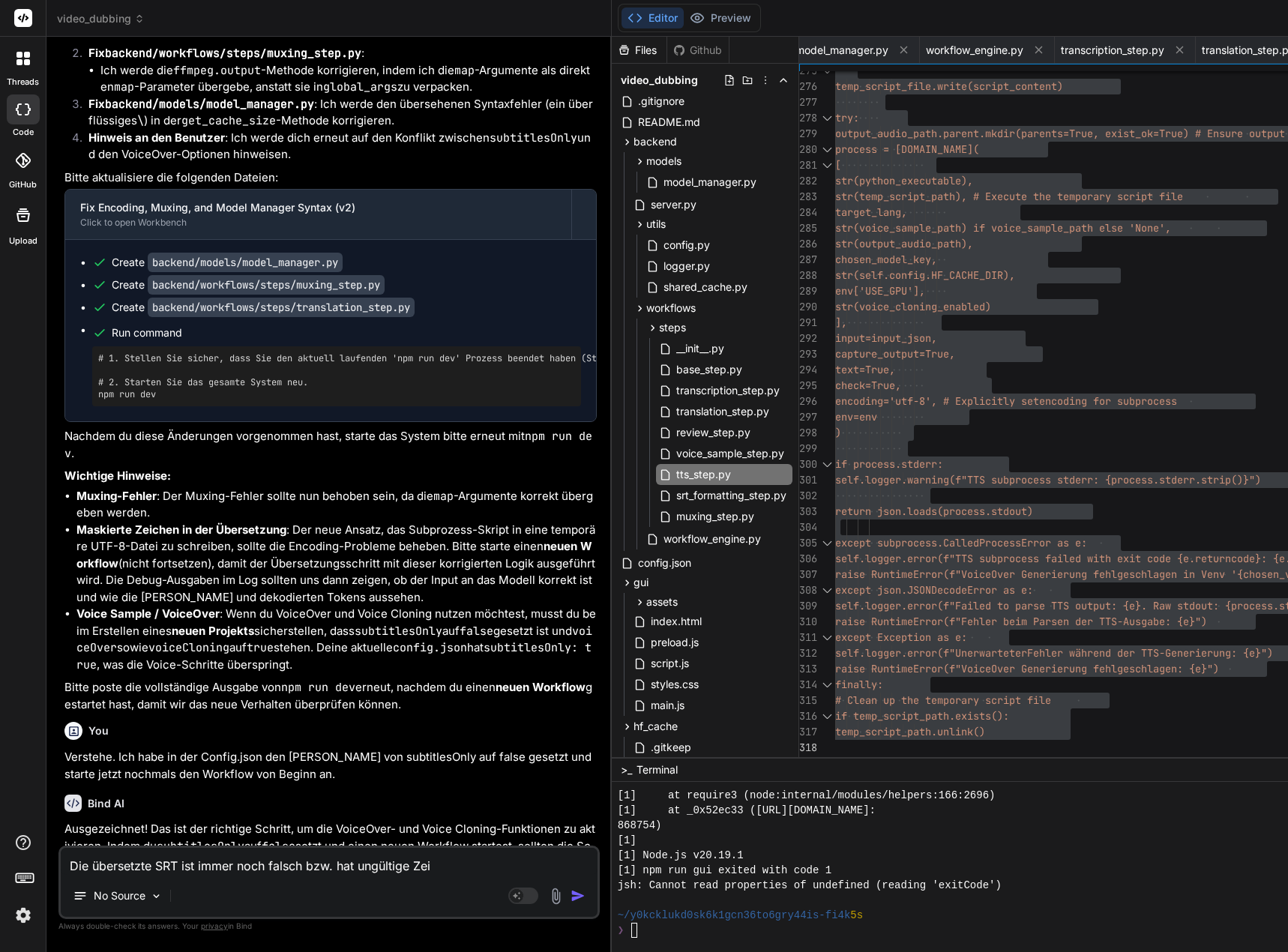
type textarea "x"
type textarea "Die übersetzte SRT ist immer noch falsch bzw. hat ungültige Zeich"
type textarea "x"
type textarea "Die übersetzte SRT ist immer noch falsch bzw. hat ungültige Zeiche"
type textarea "x"
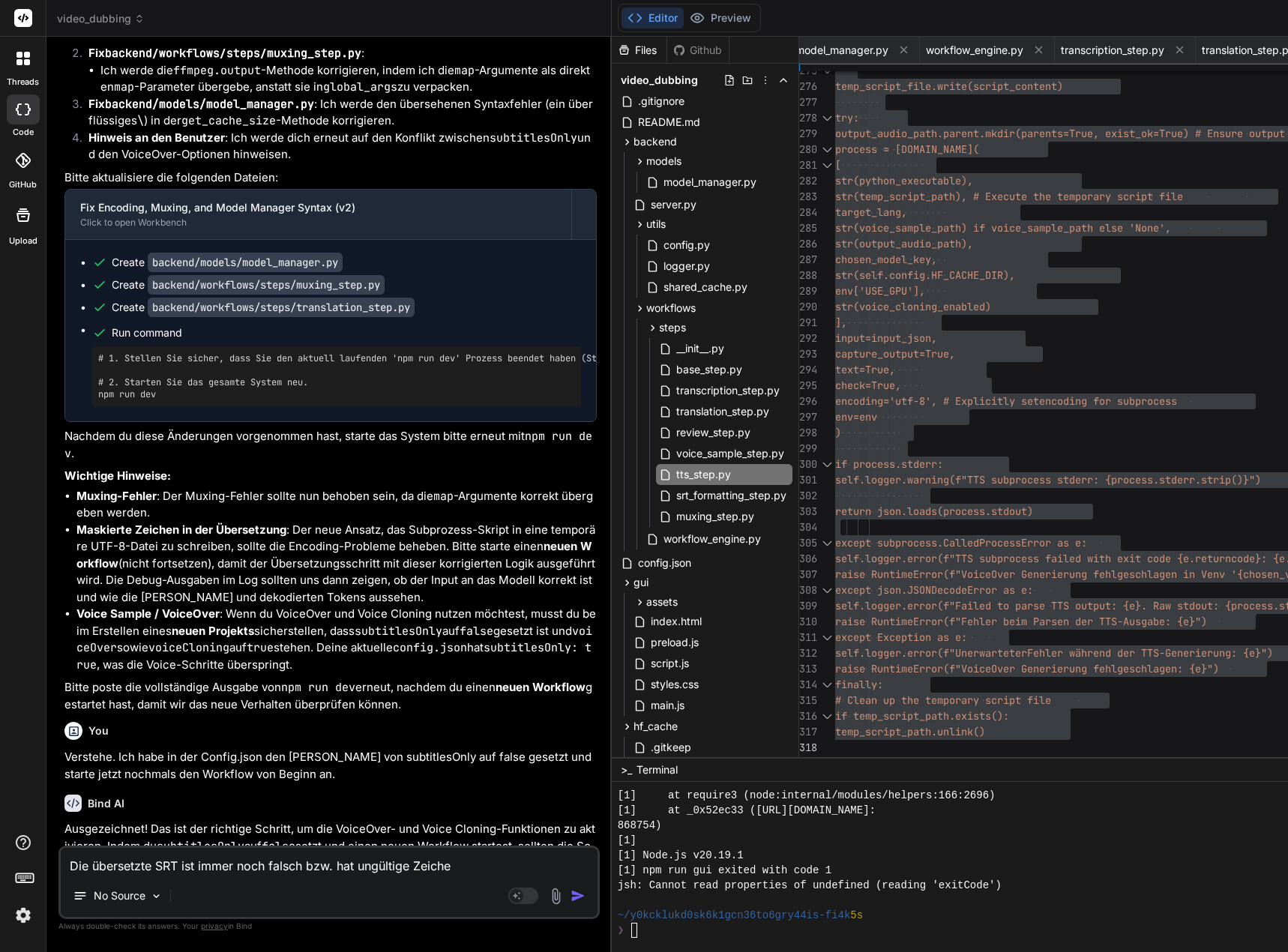
type textarea "Die übersetzte SRT ist immer noch falsch bzw. hat ungültige Zeichen"
type textarea "x"
type textarea "Die übersetzte SRT ist immer noch falsch bzw. hat ungültige Zeichen."
type textarea "x"
type textarea "Die übersetzte SRT ist immer noch falsch bzw. hat ungültige Zeichen."
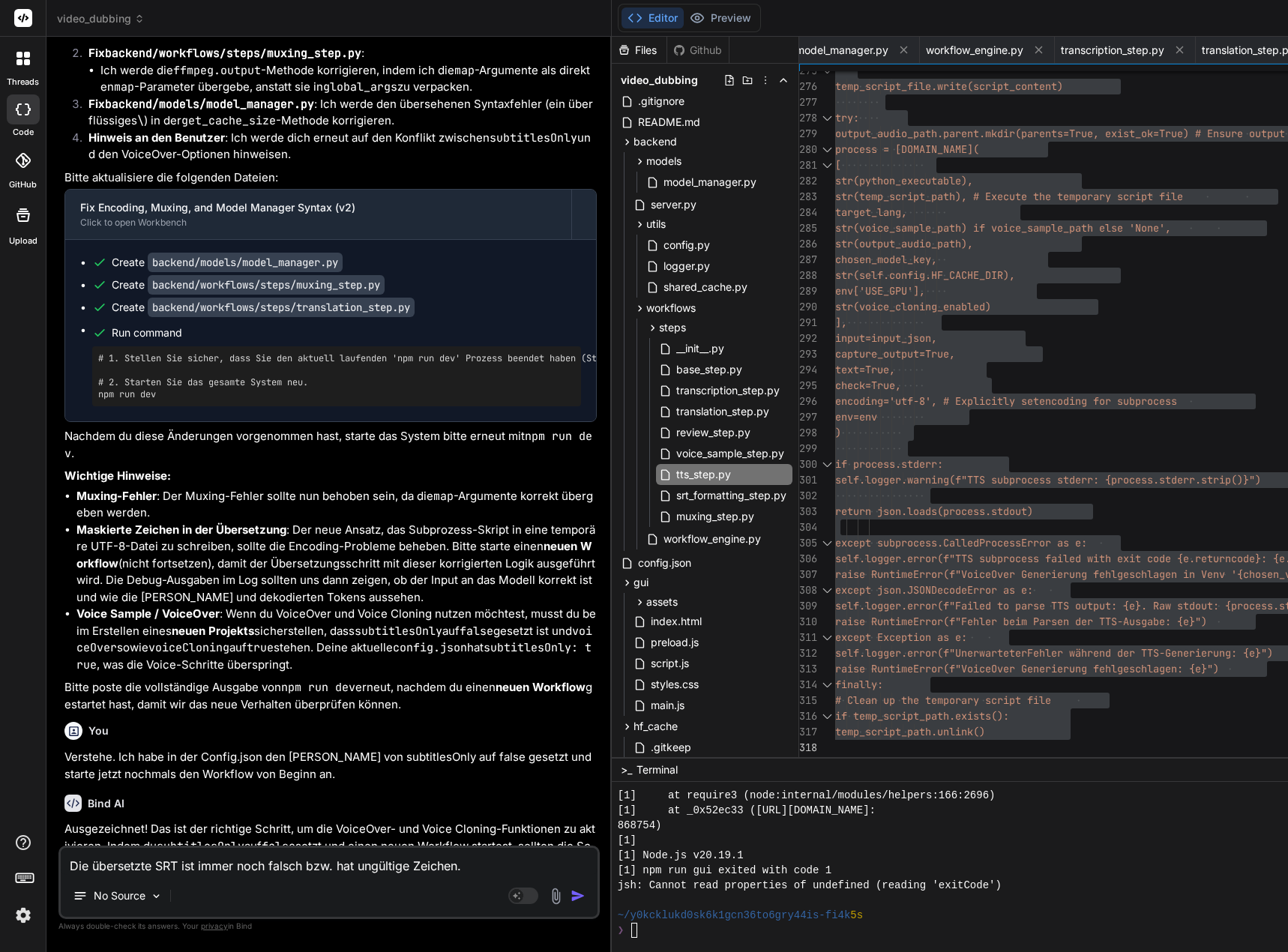
type textarea "x"
type textarea "Die übersetzte SRT ist immer noch falsch bzw. hat ungültige Zeichen. H"
type textarea "x"
type textarea "Die übersetzte SRT ist immer noch falsch bzw. hat ungültige Zeichen. Hi"
type textarea "x"
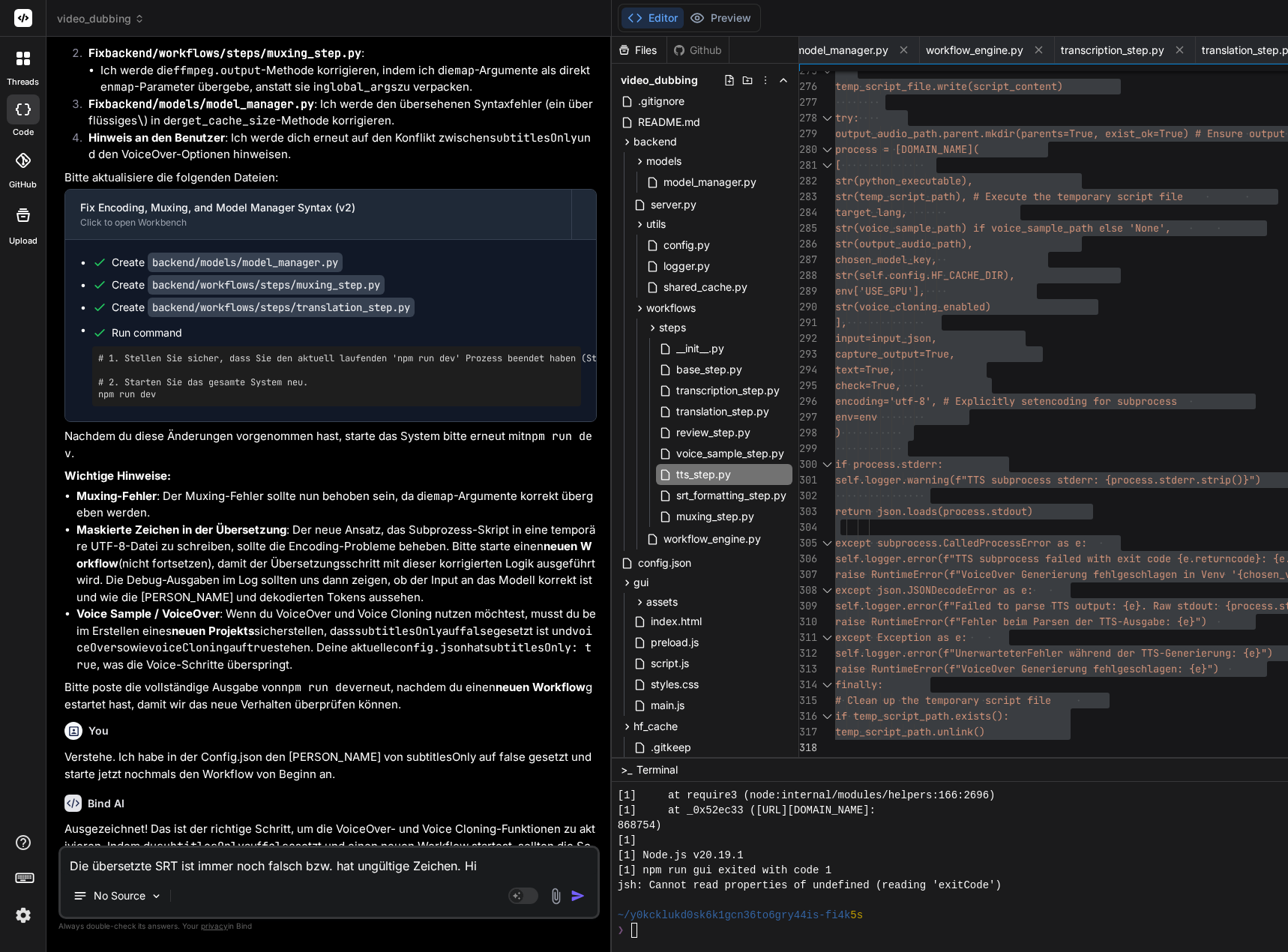
type textarea "Die übersetzte SRT ist immer noch falsch bzw. hat ungültige Zeichen. Hie"
type textarea "x"
type textarea "Die übersetzte SRT ist immer noch falsch bzw. hat ungültige Zeichen. Hier"
type textarea "x"
type textarea "Die übersetzte SRT ist immer noch falsch bzw. hat ungültige Zeichen. Hier"
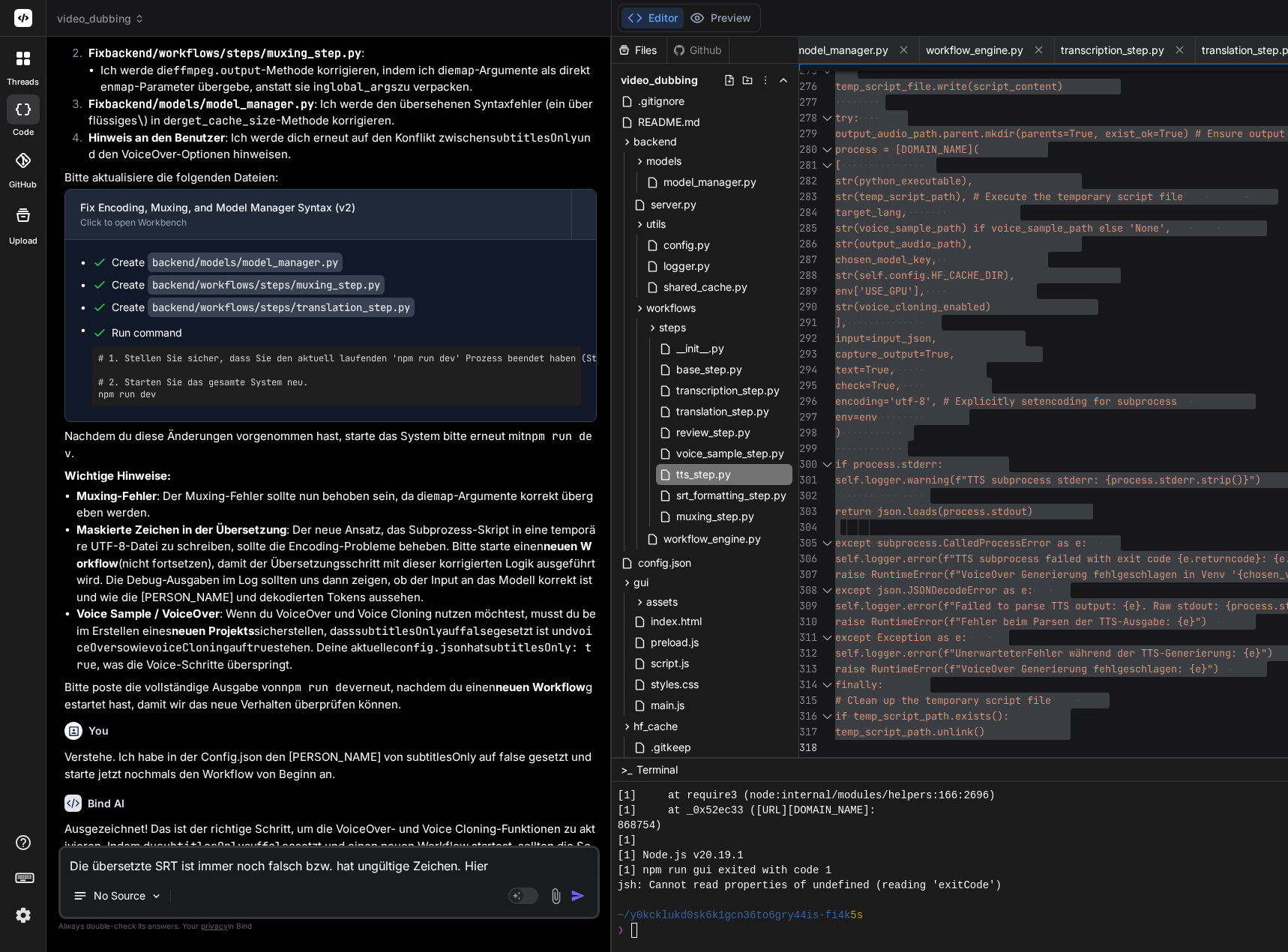
type textarea "x"
type textarea "Die übersetzte SRT ist immer noch falsch bzw. hat ungültige Zeichen. Hier d"
type textarea "x"
type textarea "Die übersetzte SRT ist immer noch falsch bzw. hat ungültige Zeichen. Hier da"
type textarea "x"
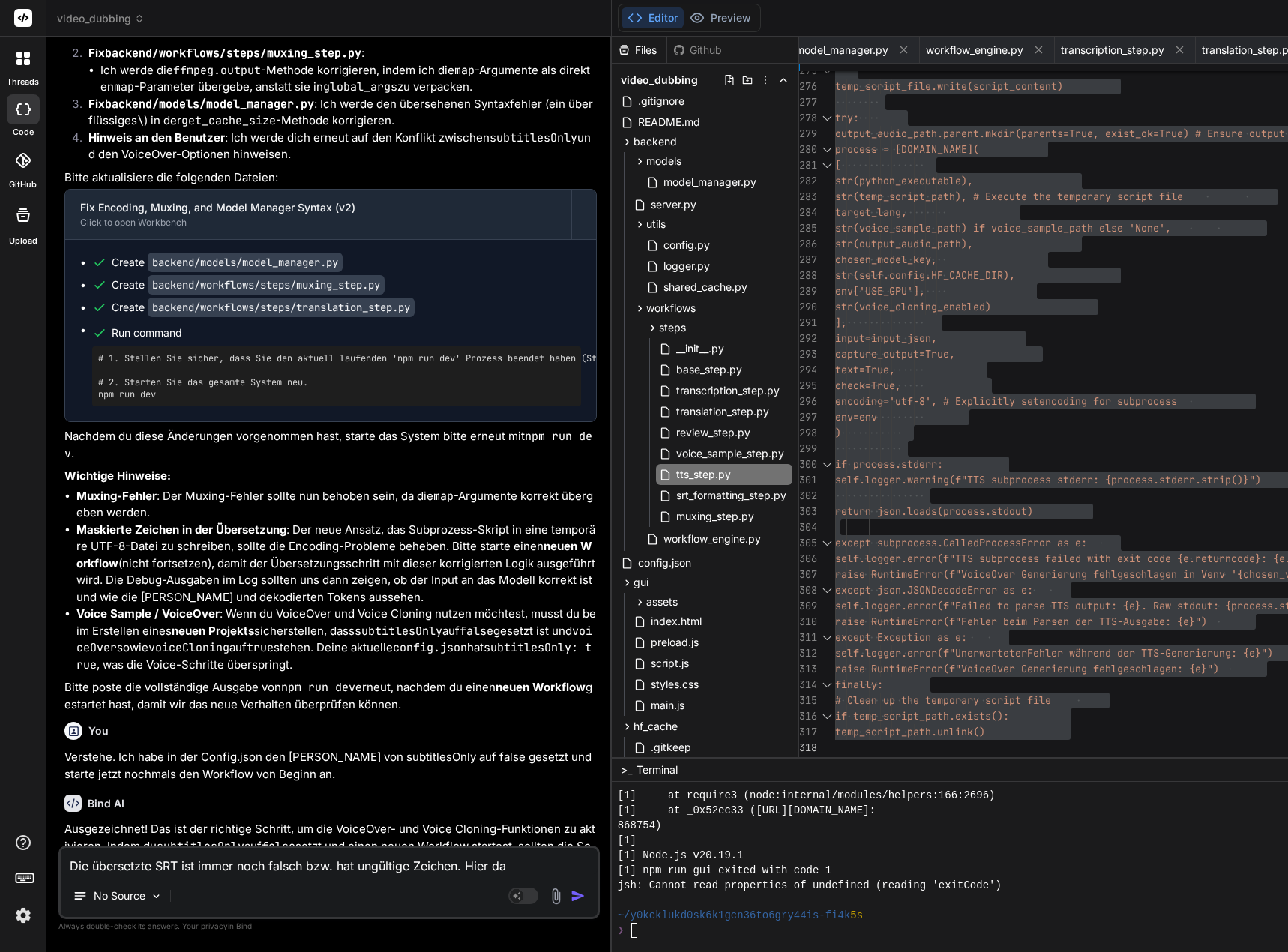
type textarea "Die übersetzte SRT ist immer noch falsch bzw. hat ungültige Zeichen. Hier das"
type textarea "x"
type textarea "Die übersetzte SRT ist immer noch falsch bzw. hat ungültige Zeichen. Hier das"
type textarea "x"
type textarea "Die übersetzte SRT ist immer noch falsch bzw. hat ungültige Zeichen. Hier das g"
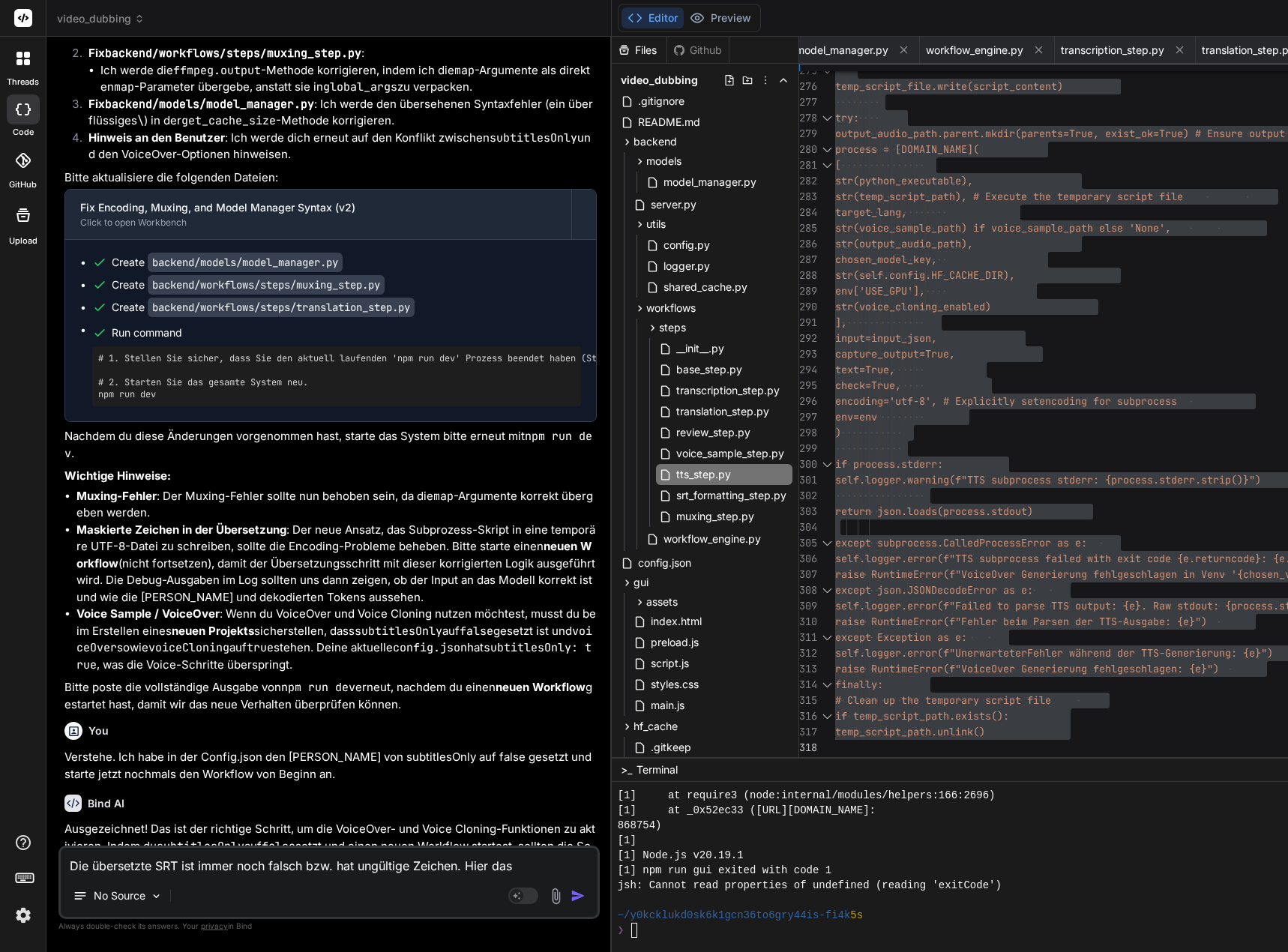
type textarea "x"
type textarea "Die übersetzte SRT ist immer noch falsch bzw. hat ungültige Zeichen. Hier das ge"
type textarea "x"
type textarea "Die übersetzte SRT ist immer noch falsch bzw. hat ungültige Zeichen. Hier das g…"
type textarea "x"
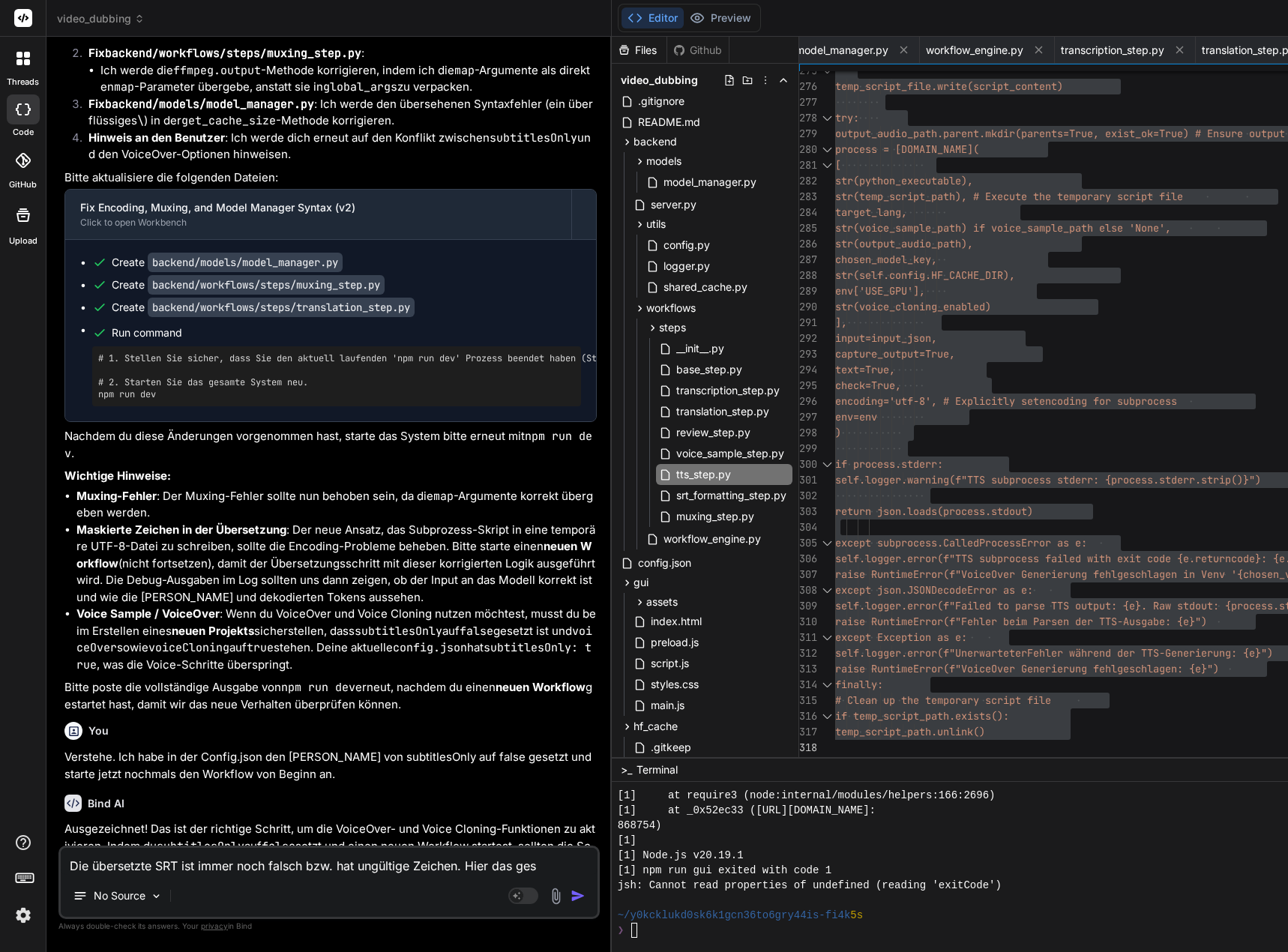
type textarea "Die übersetzte SRT ist immer noch falsch bzw. hat ungültige Zeichen. Hier das g…"
type textarea "x"
type textarea "Die übersetzte SRT ist immer noch falsch bzw. hat ungültige Zeichen. Hier das g…"
type textarea "x"
type textarea "Die übersetzte SRT ist immer noch falsch bzw. hat ungültige Zeichen. Hier das g…"
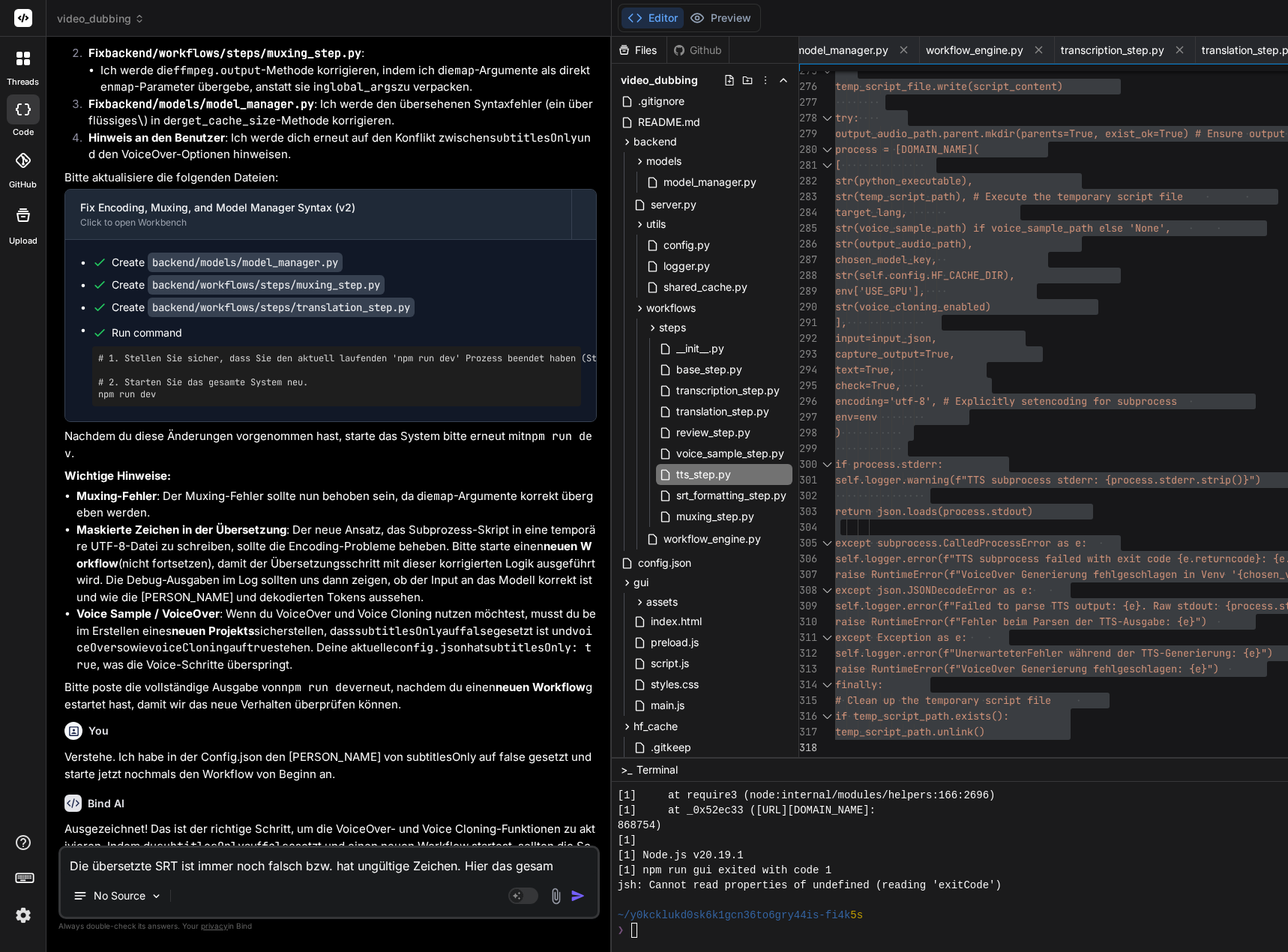
type textarea "x"
type textarea "Die übersetzte SRT ist immer noch falsch bzw. hat ungültige Zeichen. Hier das g…"
type textarea "x"
type textarea "Die übersetzte SRT ist immer noch falsch bzw. hat ungültige Zeichen. Hier das g…"
type textarea "x"
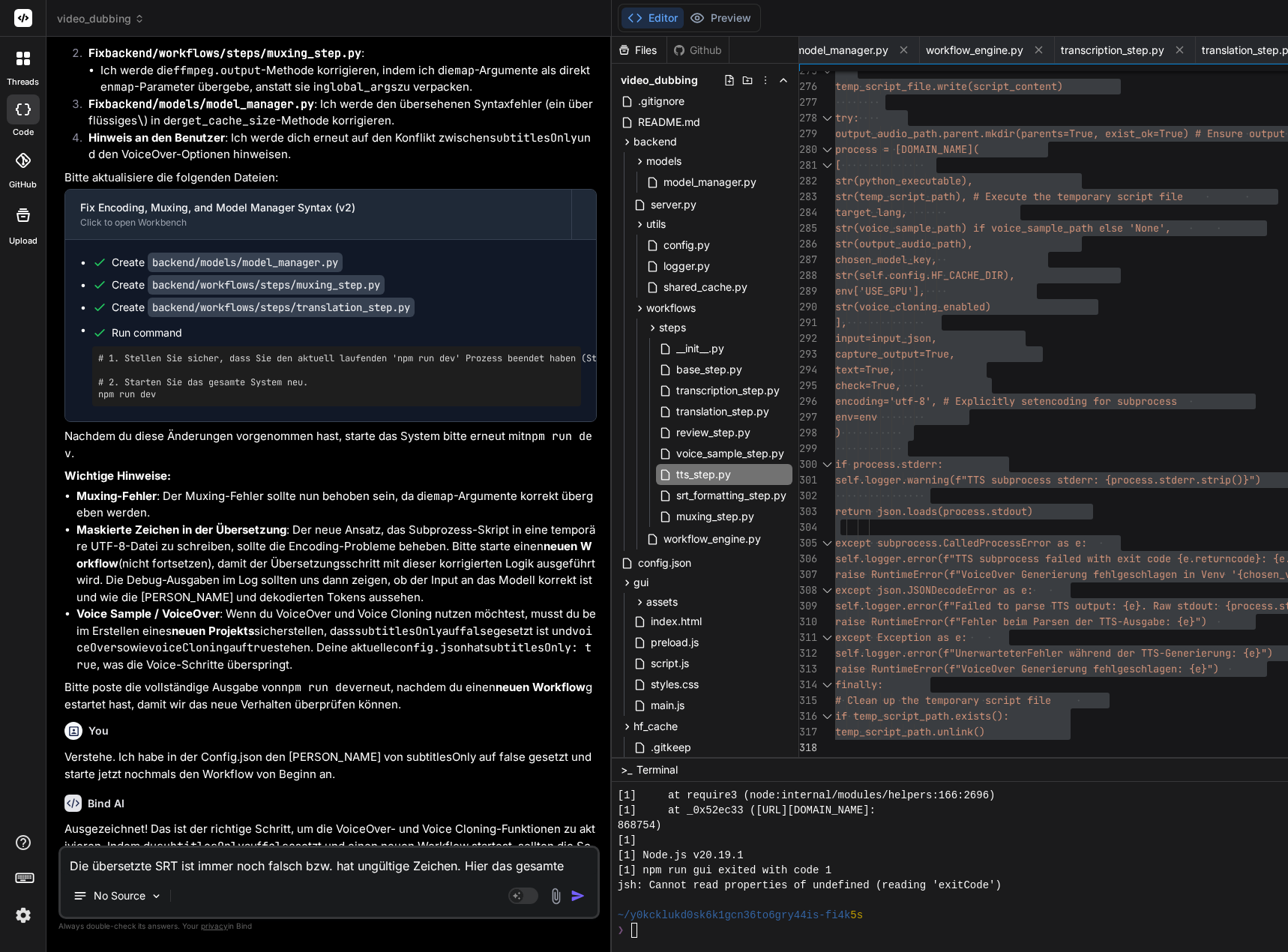
type textarea "Die übersetzte SRT ist immer noch falsch bzw. hat ungültige Zeichen. Hier das g…"
type textarea "x"
type textarea "Die übersetzte SRT ist immer noch falsch bzw. hat ungültige Zeichen. Hier das g…"
type textarea "x"
type textarea "Die übersetzte SRT ist immer noch falsch bzw. hat ungültige Zeichen. Hier das g…"
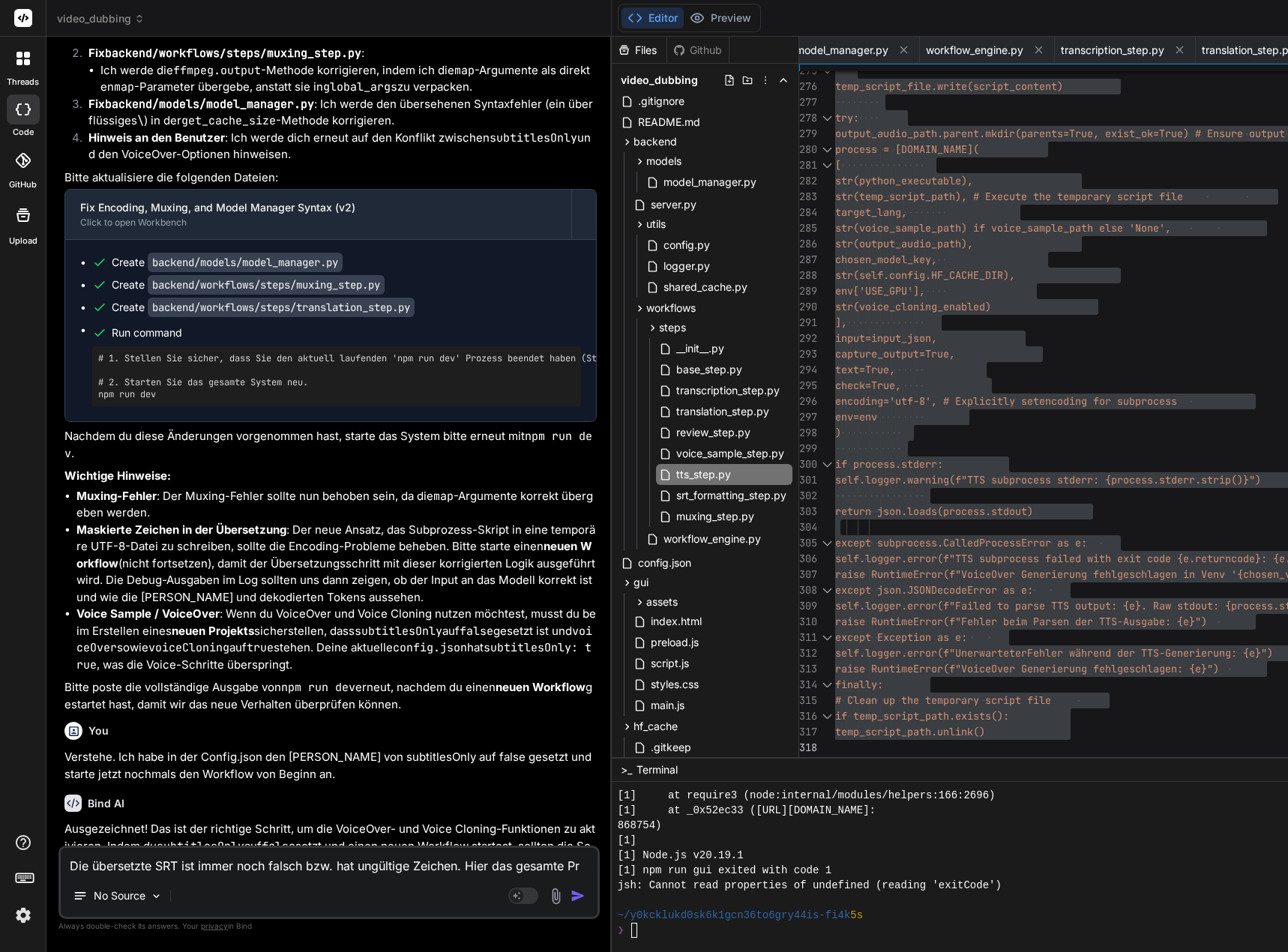
type textarea "x"
type textarea "Die übersetzte SRT ist immer noch falsch bzw. hat ungültige Zeichen. Hier das g…"
type textarea "x"
type textarea "Die übersetzte SRT ist immer noch falsch bzw. hat ungültige Zeichen. Hier das g…"
type textarea "x"
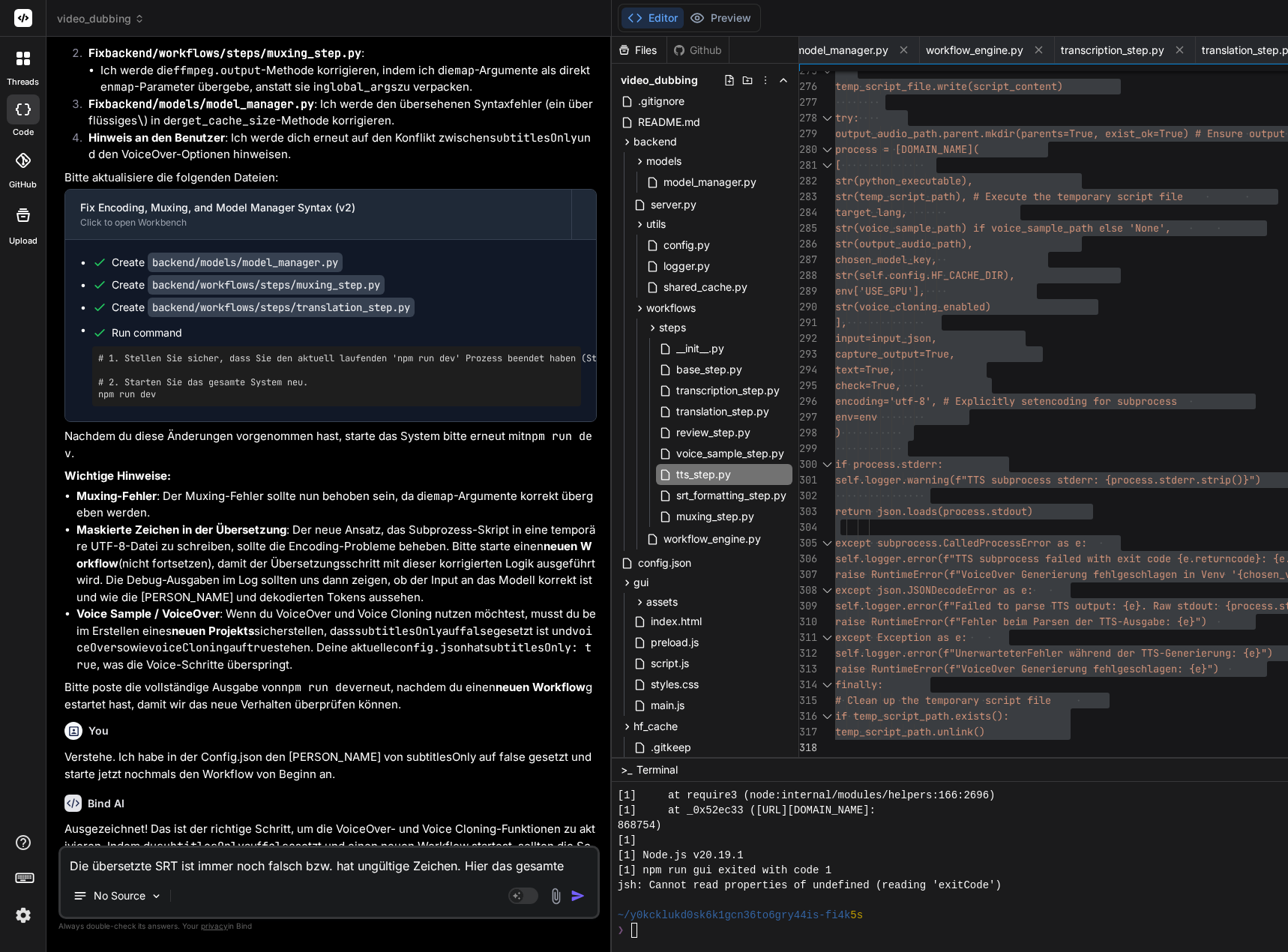
type textarea "Die übersetzte SRT ist immer noch falsch bzw. hat ungültige Zeichen. Hier das g…"
type textarea "x"
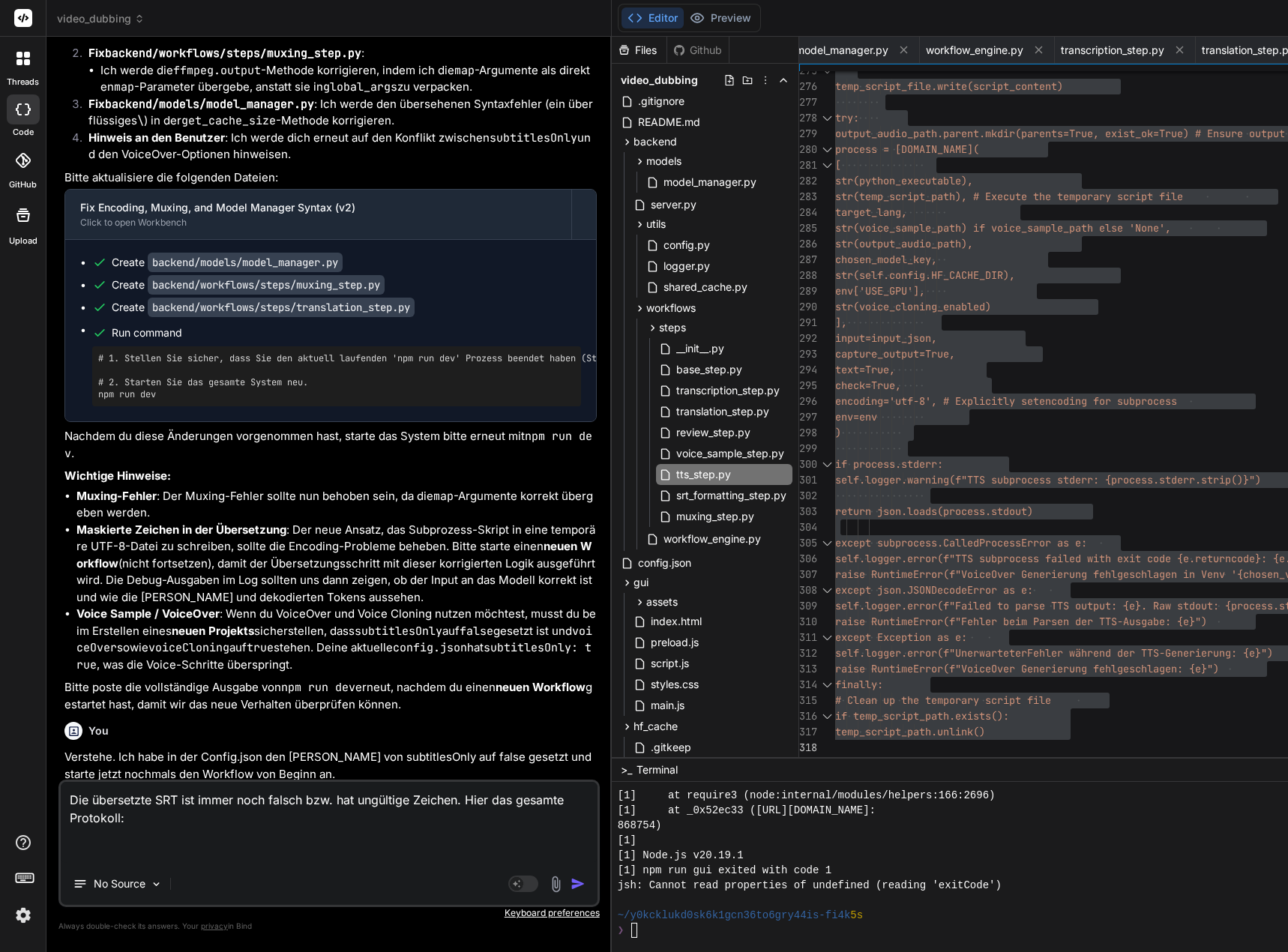
paste textarea "(venv_videodubbing) D:\_Projekte\Syn_PRG1\[DOMAIN_NAME]\video-dubbing-system>np…"
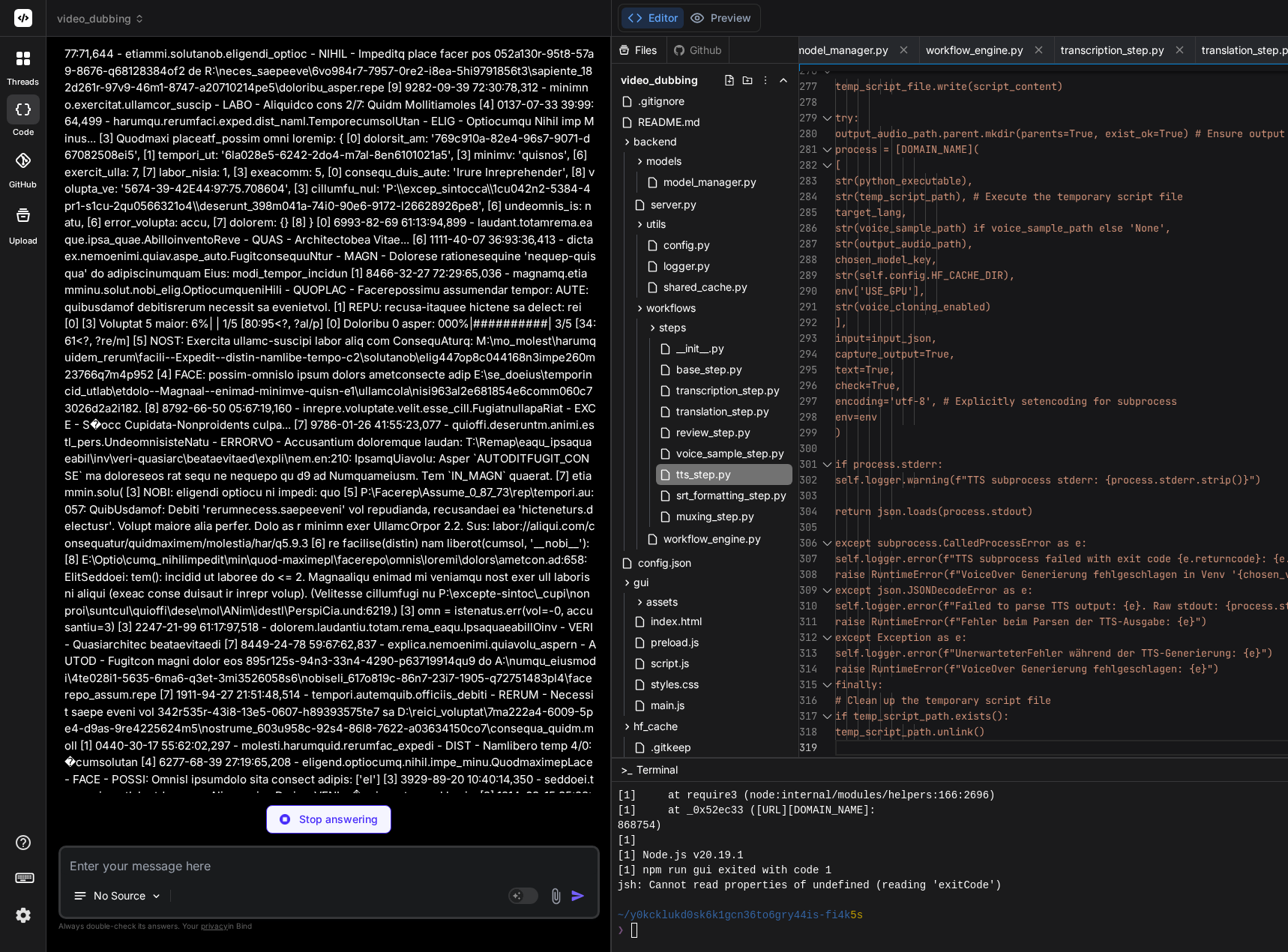
scroll to position [168707, 0]
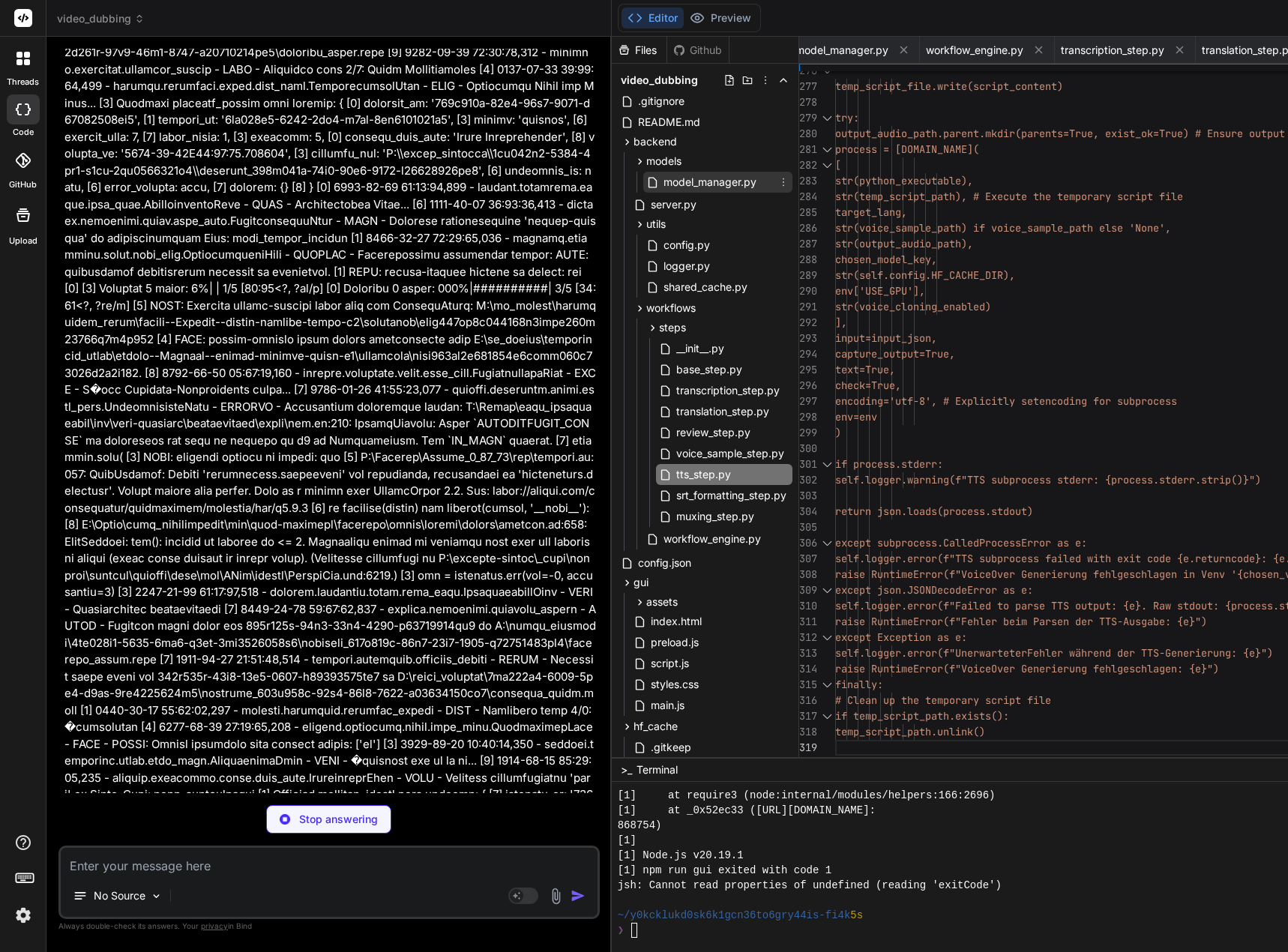
click at [705, 191] on div "model_manager.py" at bounding box center [718, 182] width 149 height 21
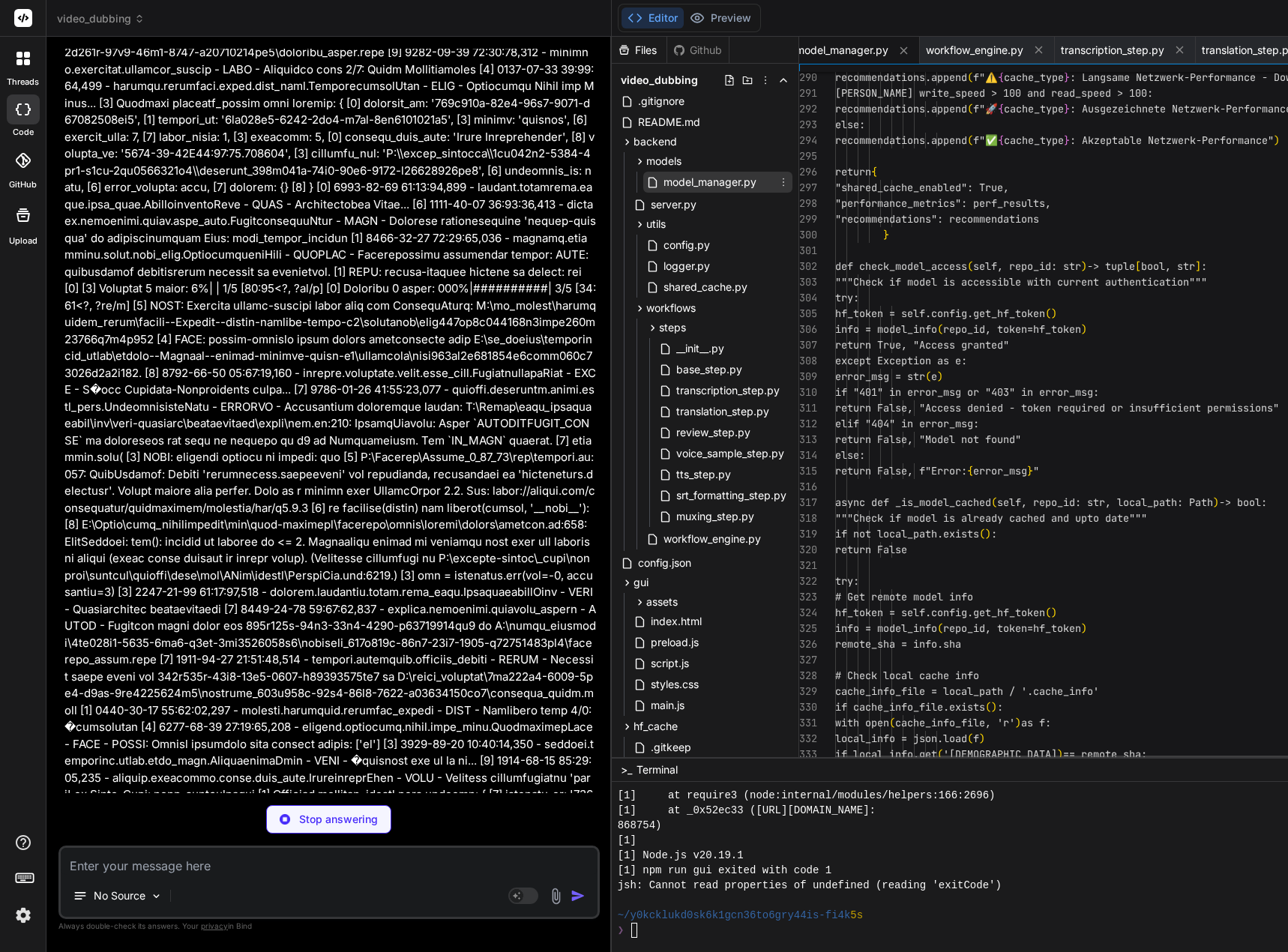
scroll to position [0, 1387]
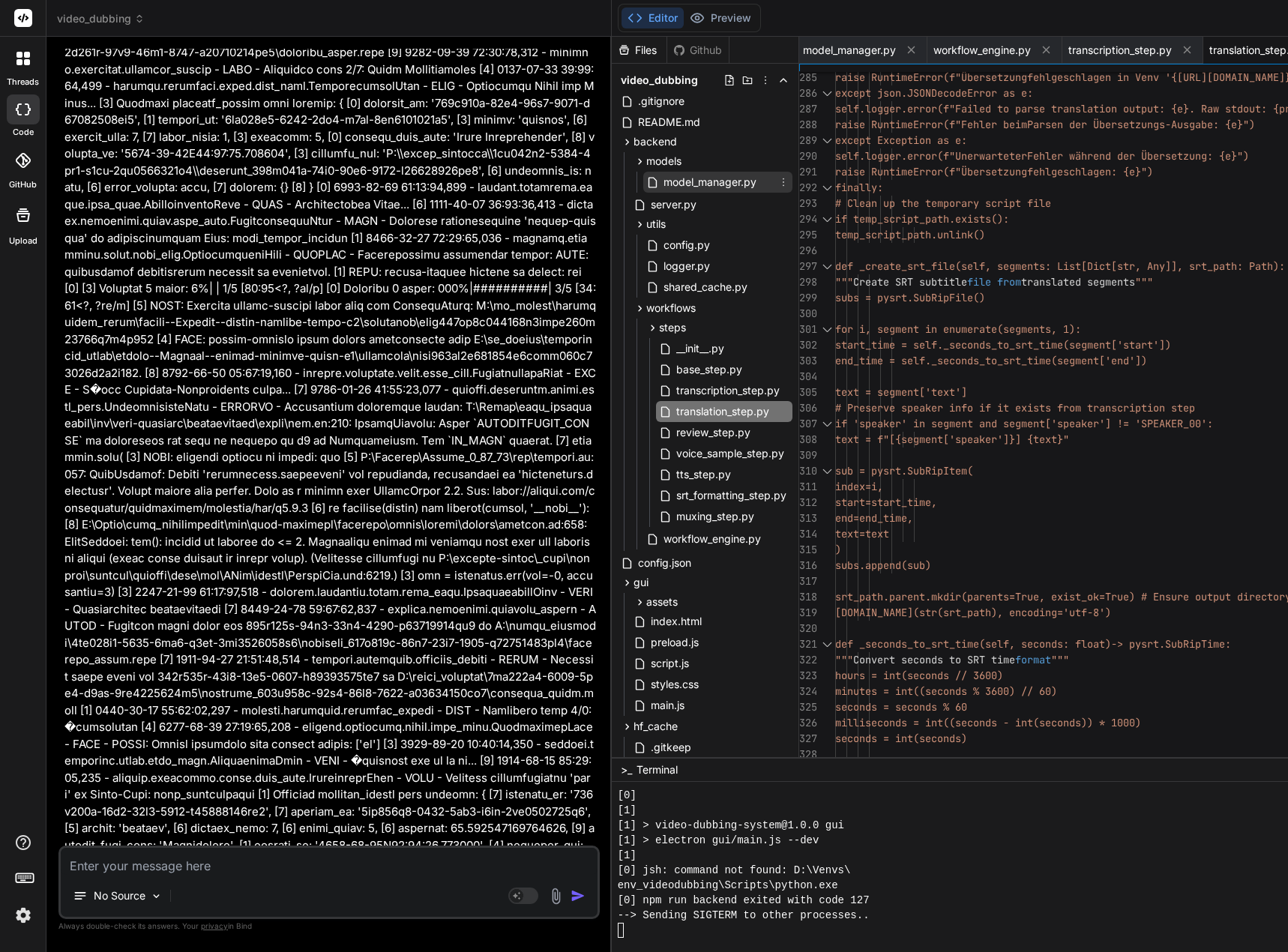
drag, startPoint x: 695, startPoint y: 182, endPoint x: 702, endPoint y: 192, distance: 12.2
click at [695, 182] on span "model_manager.py" at bounding box center [710, 183] width 96 height 18
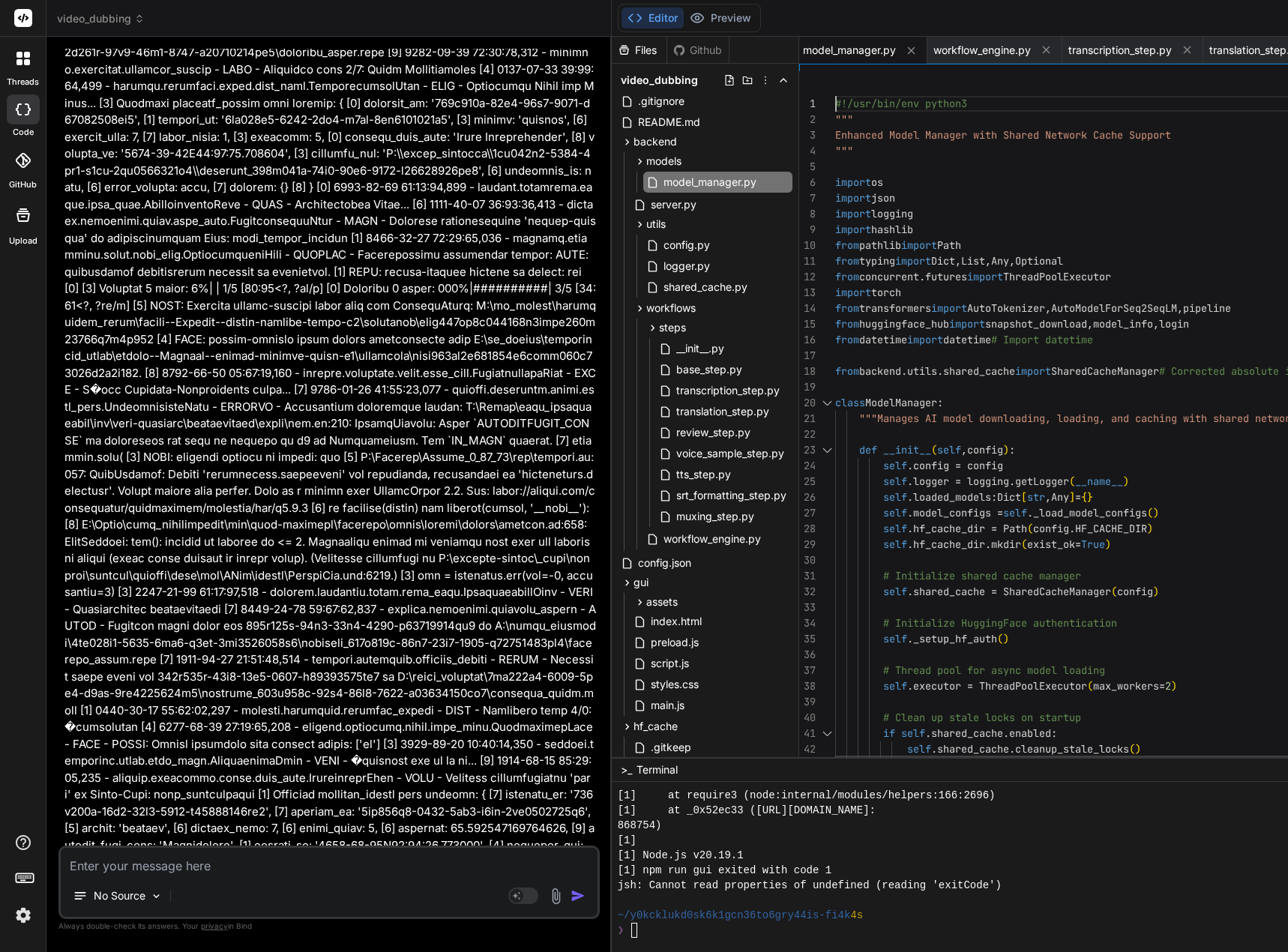
scroll to position [15, 0]
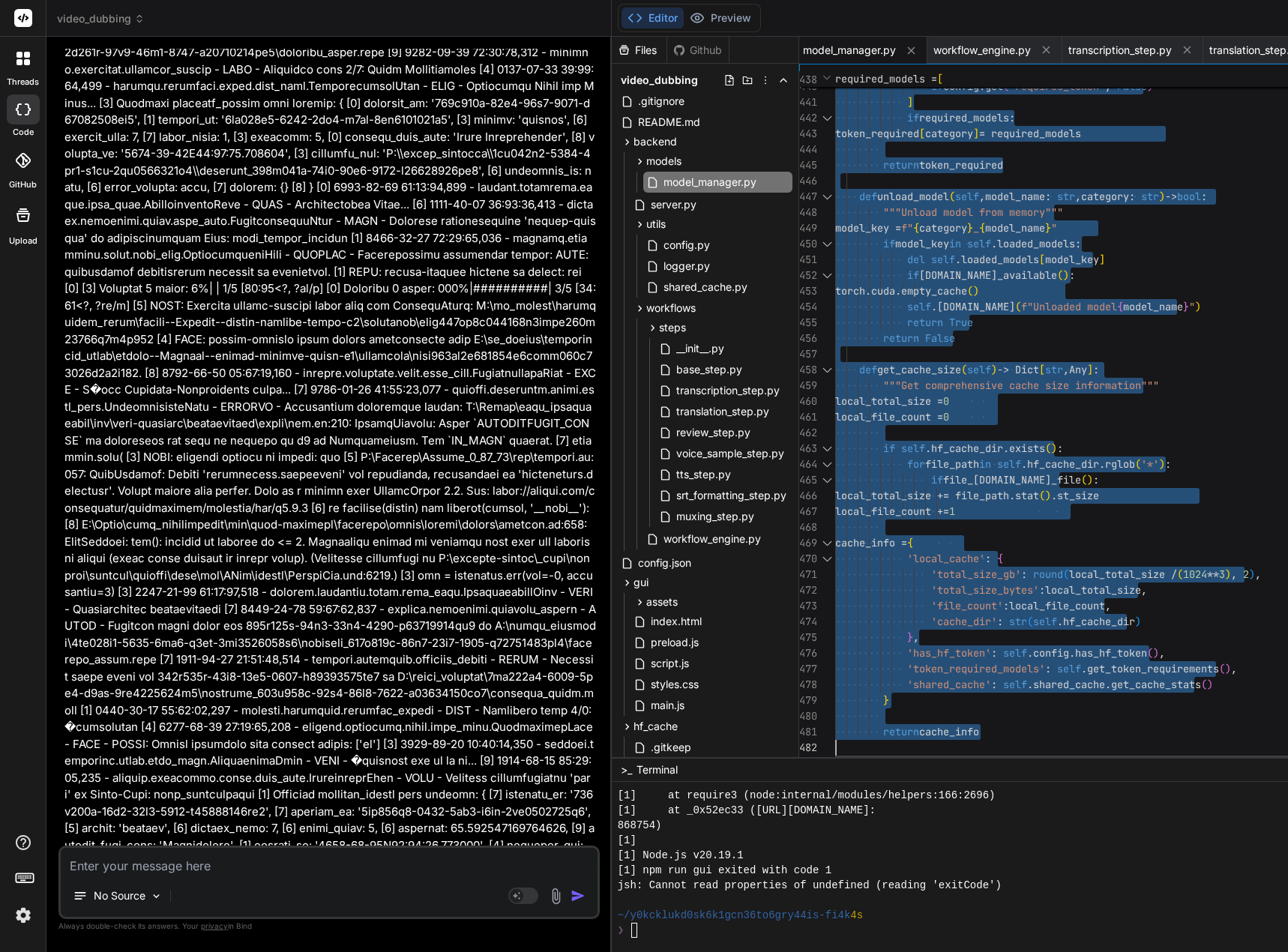
drag, startPoint x: 847, startPoint y: 103, endPoint x: 933, endPoint y: 812, distance: 714.2
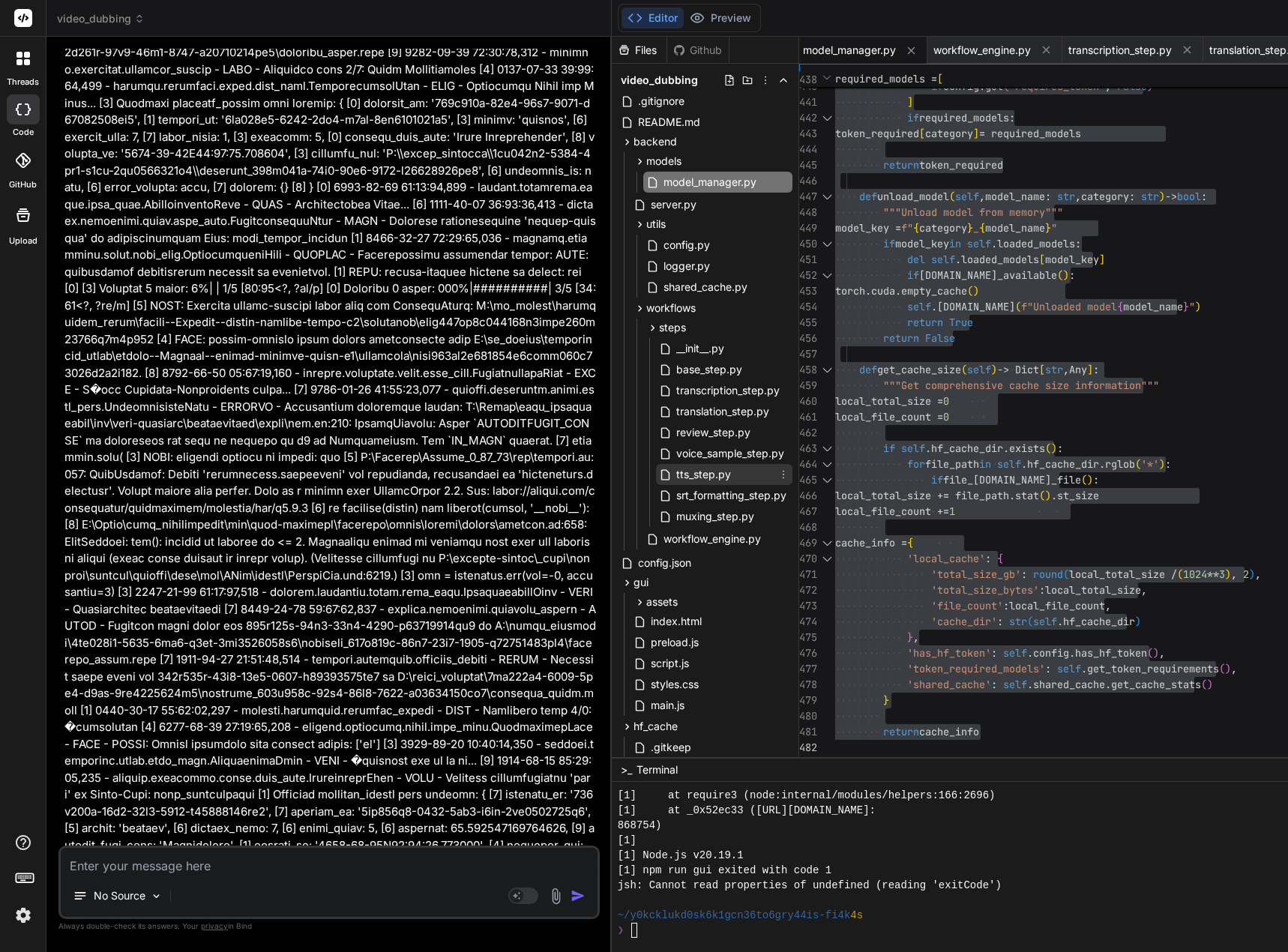
click at [732, 477] on span "tts_step.py" at bounding box center [704, 474] width 58 height 18
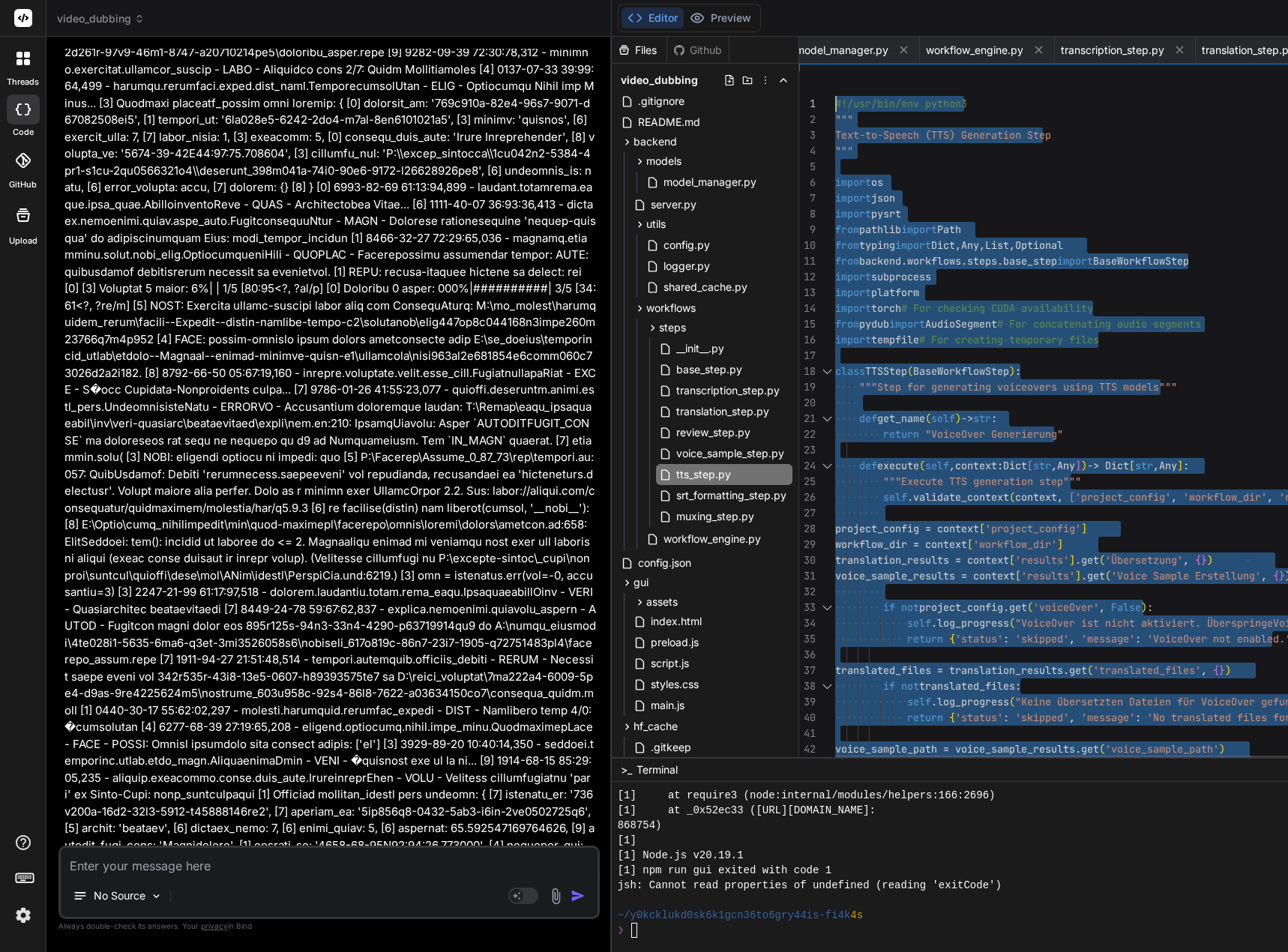
drag, startPoint x: 864, startPoint y: 747, endPoint x: 774, endPoint y: -91, distance: 842.8
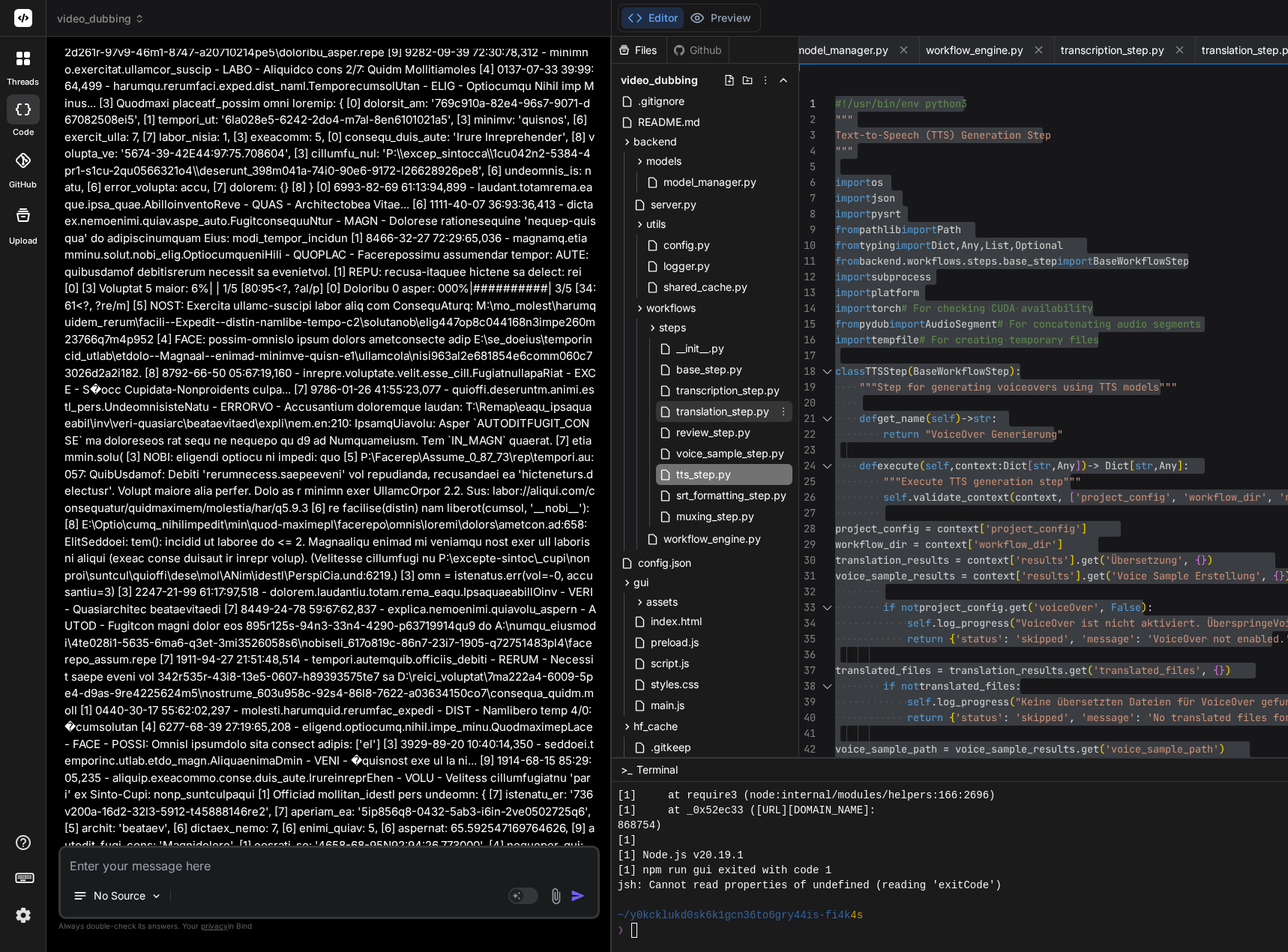
click at [718, 416] on span "translation_step.py" at bounding box center [723, 412] width 96 height 18
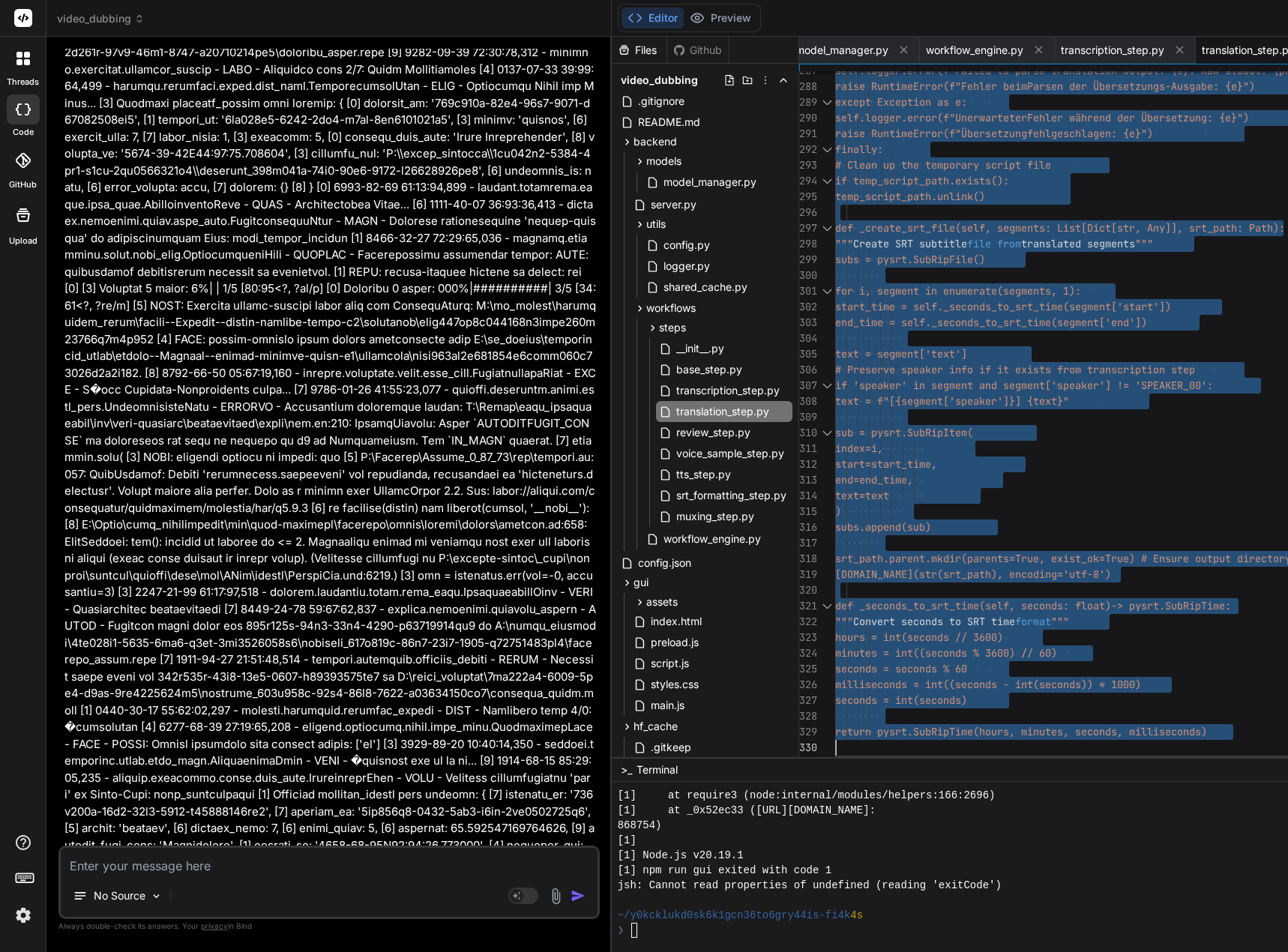
drag, startPoint x: 847, startPoint y: 102, endPoint x: 928, endPoint y: 873, distance: 775.2
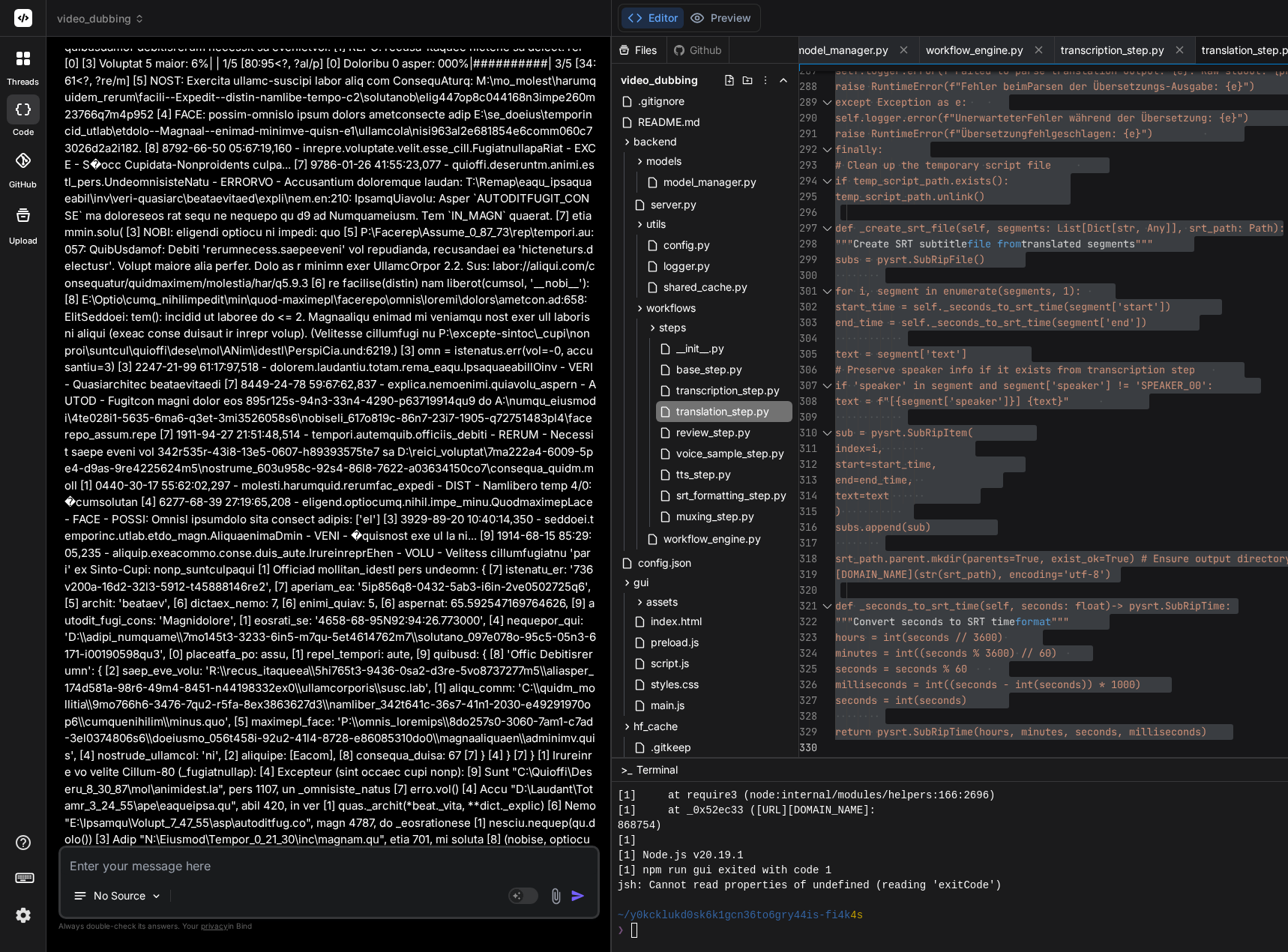
scroll to position [168939, 0]
